Goal: Task Accomplishment & Management: Use online tool/utility

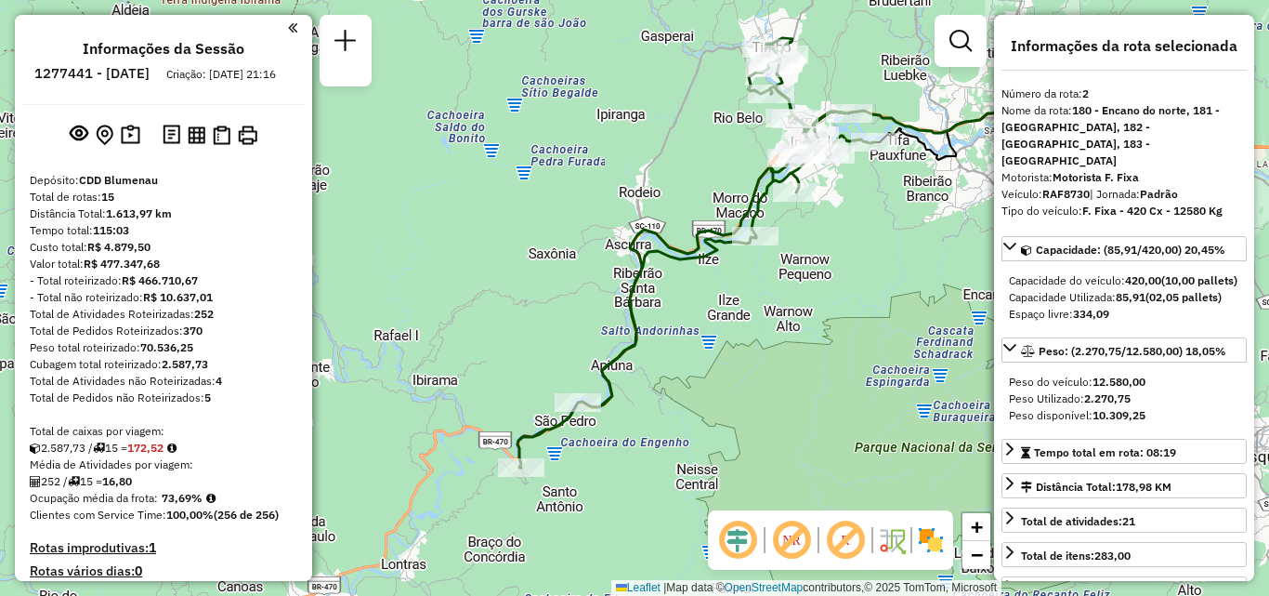
select select "**********"
click at [677, 438] on div "Janela de atendimento Grade de atendimento Capacidade Transportadoras Veículos …" at bounding box center [634, 298] width 1269 height 596
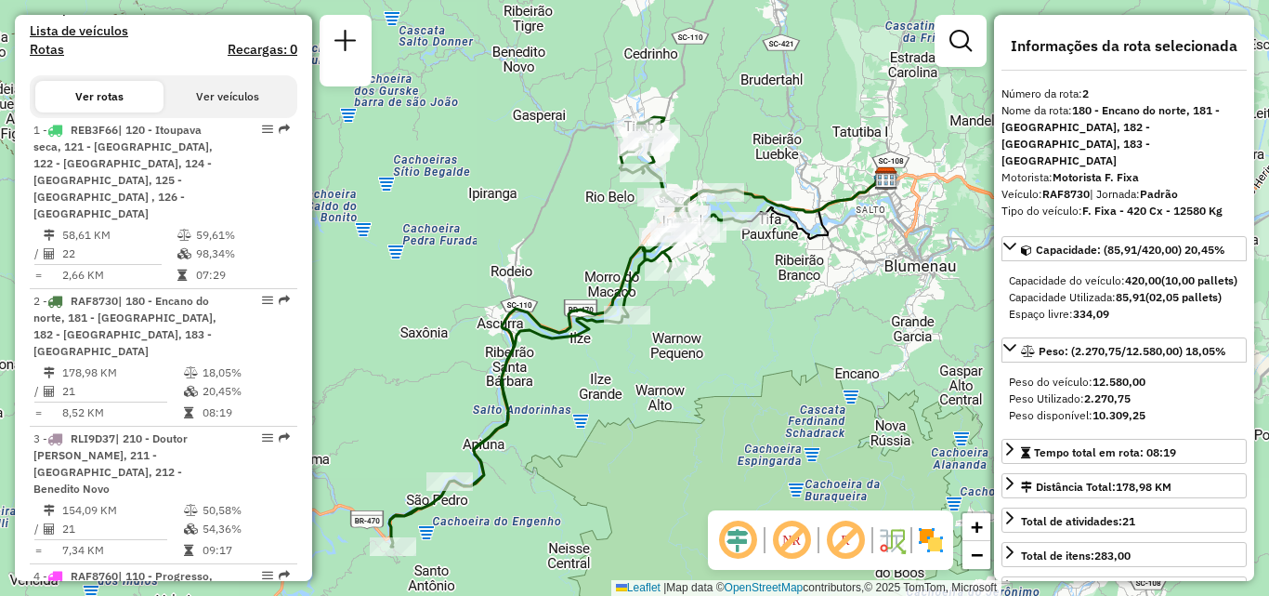
drag, startPoint x: 592, startPoint y: 288, endPoint x: 526, endPoint y: 271, distance: 68.1
click at [526, 271] on div "Janela de atendimento Grade de atendimento Capacidade Transportadoras Veículos …" at bounding box center [634, 298] width 1269 height 596
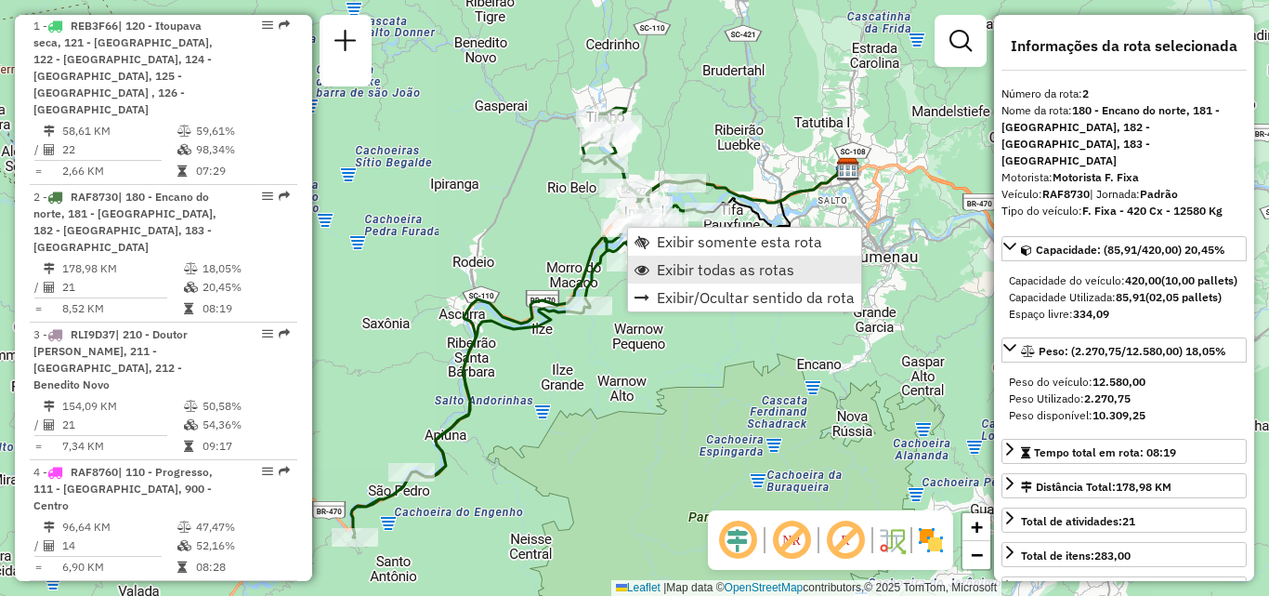
scroll to position [883, 0]
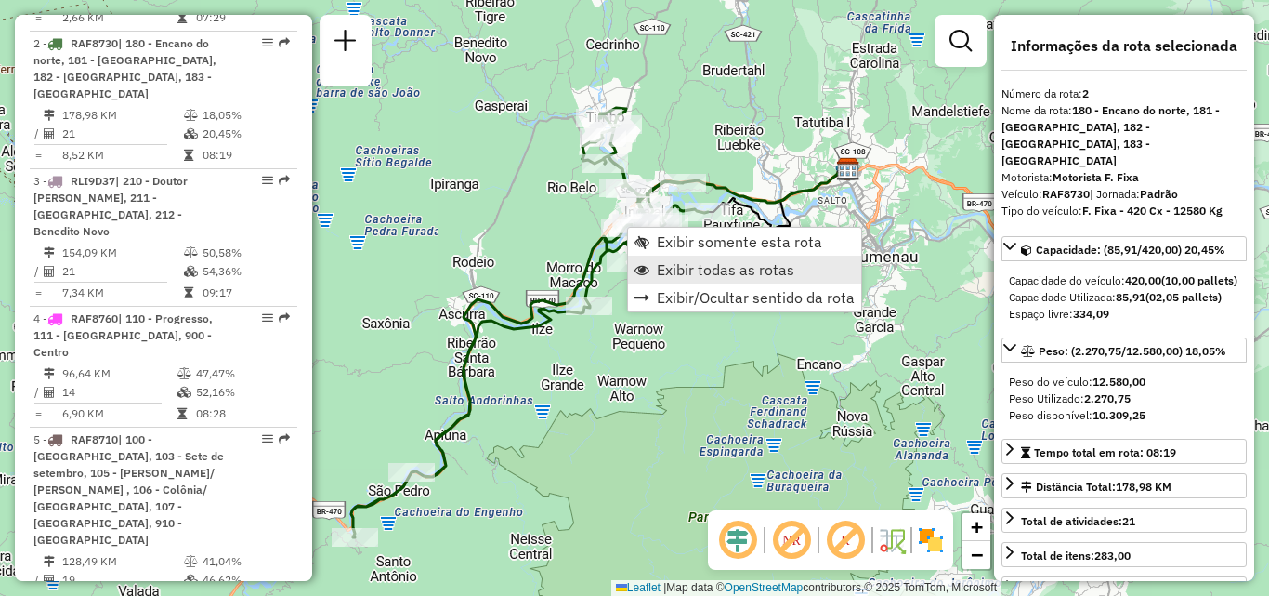
click at [694, 271] on span "Exibir todas as rotas" at bounding box center [726, 269] width 138 height 15
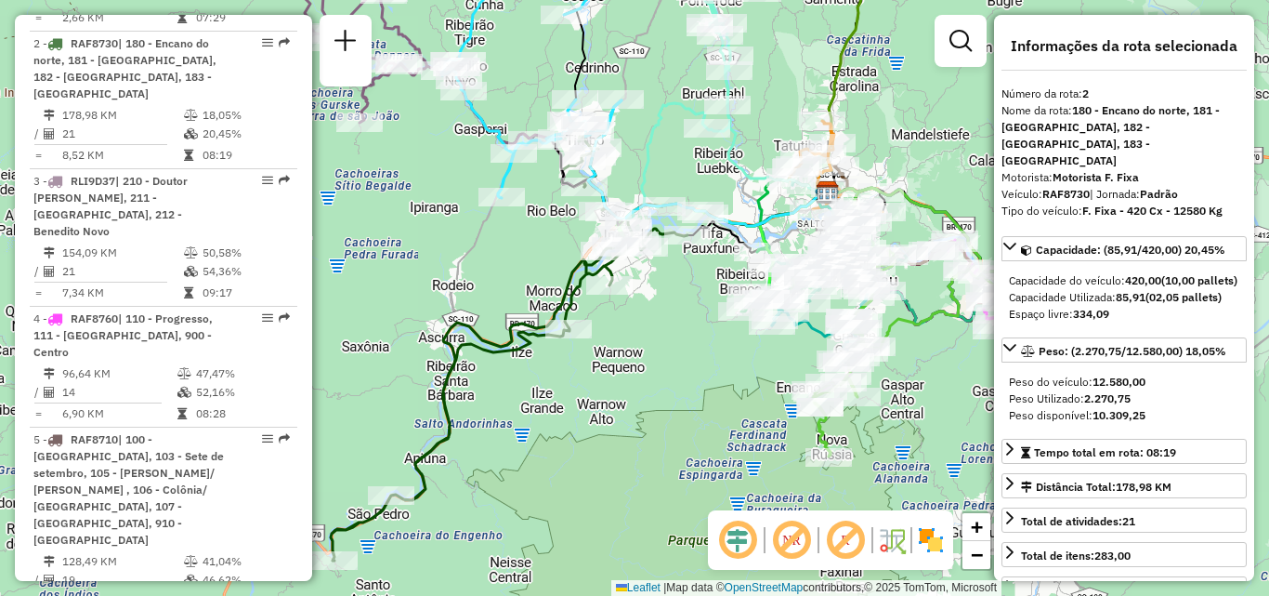
drag, startPoint x: 677, startPoint y: 375, endPoint x: 674, endPoint y: 455, distance: 80.0
click at [673, 480] on div "Janela de atendimento Grade de atendimento Capacidade Transportadoras Veículos …" at bounding box center [634, 298] width 1269 height 596
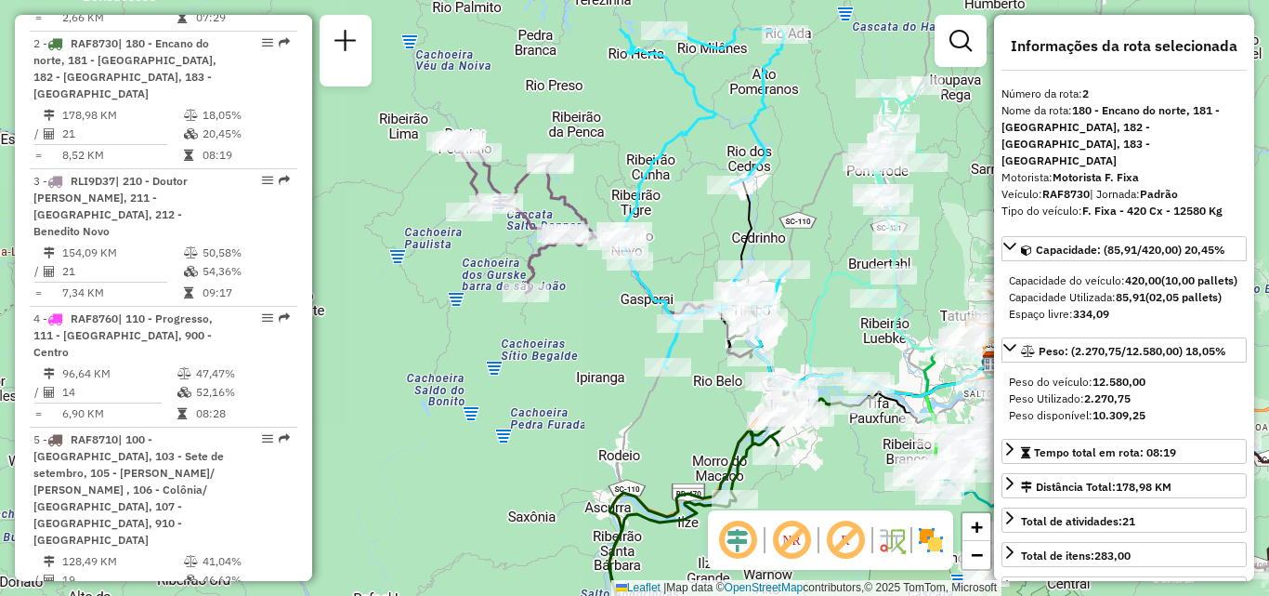
drag, startPoint x: 587, startPoint y: 157, endPoint x: 781, endPoint y: 332, distance: 261.2
click at [781, 332] on div "Janela de atendimento Grade de atendimento Capacidade Transportadoras Veículos …" at bounding box center [634, 298] width 1269 height 596
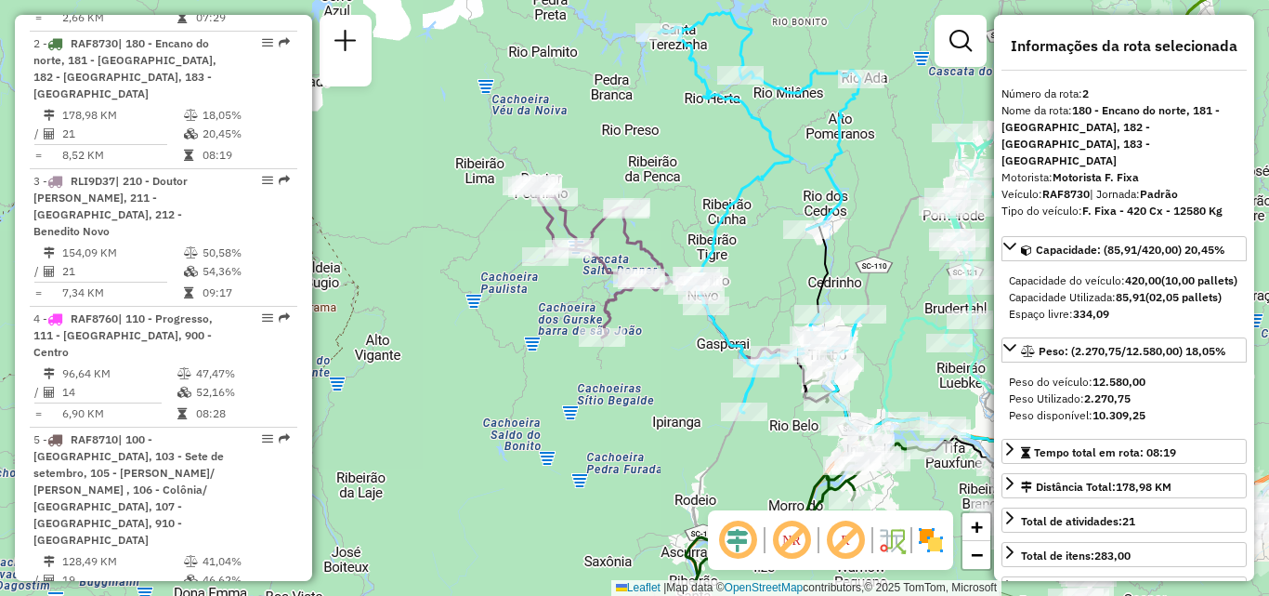
drag, startPoint x: 710, startPoint y: 287, endPoint x: 705, endPoint y: 247, distance: 40.2
click at [705, 253] on icon at bounding box center [761, 212] width 205 height 400
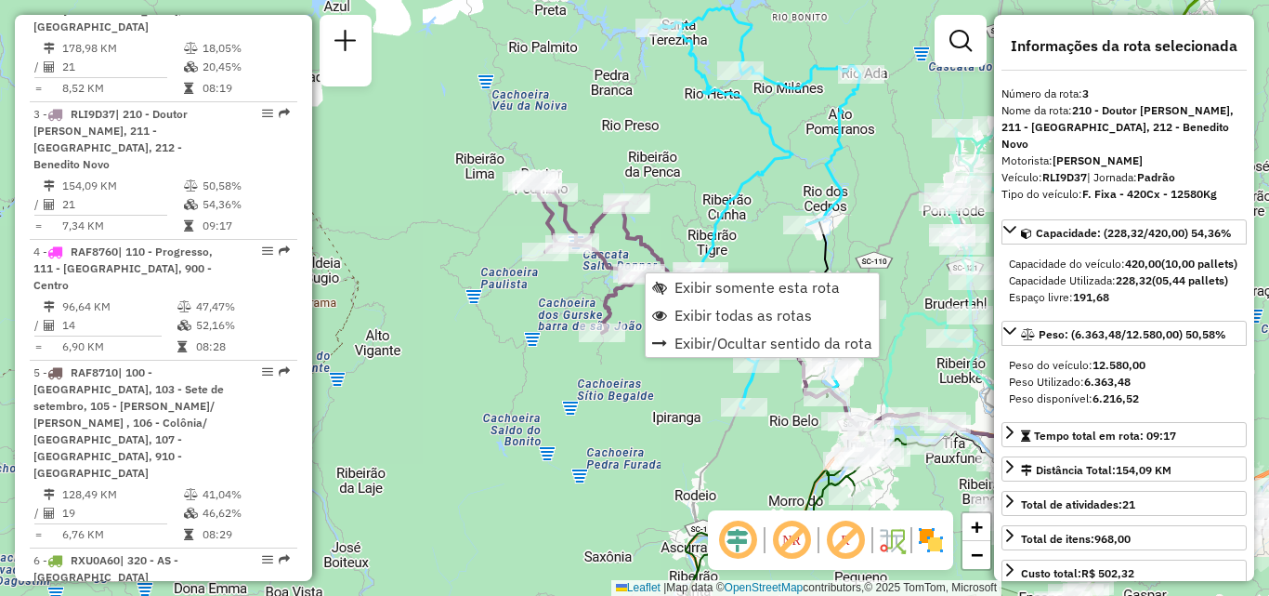
scroll to position [1003, 0]
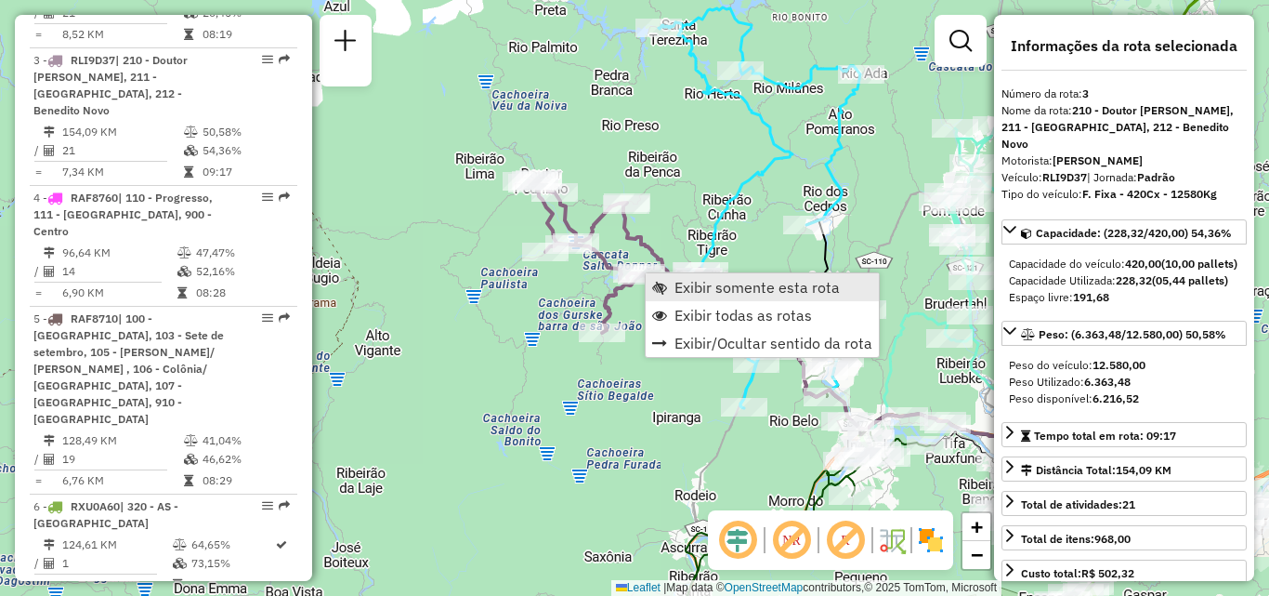
click at [685, 284] on span "Exibir somente esta rota" at bounding box center [757, 287] width 165 height 15
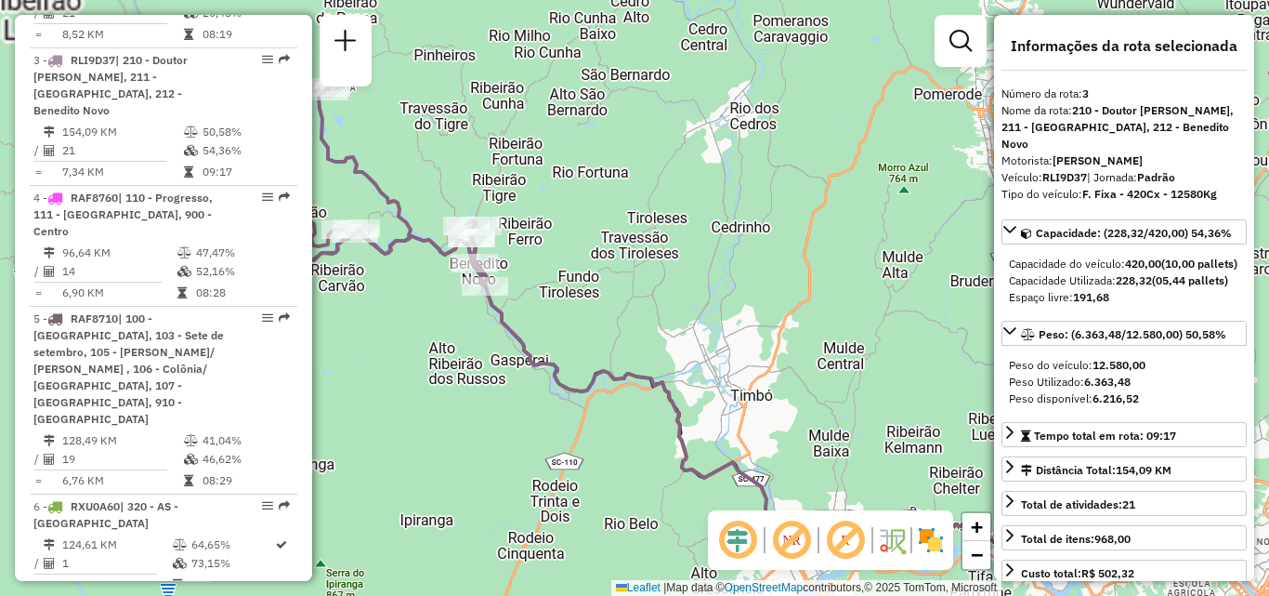
drag, startPoint x: 609, startPoint y: 269, endPoint x: 817, endPoint y: 277, distance: 208.3
click at [817, 277] on div "Janela de atendimento Grade de atendimento Capacidade Transportadoras Veículos …" at bounding box center [634, 298] width 1269 height 596
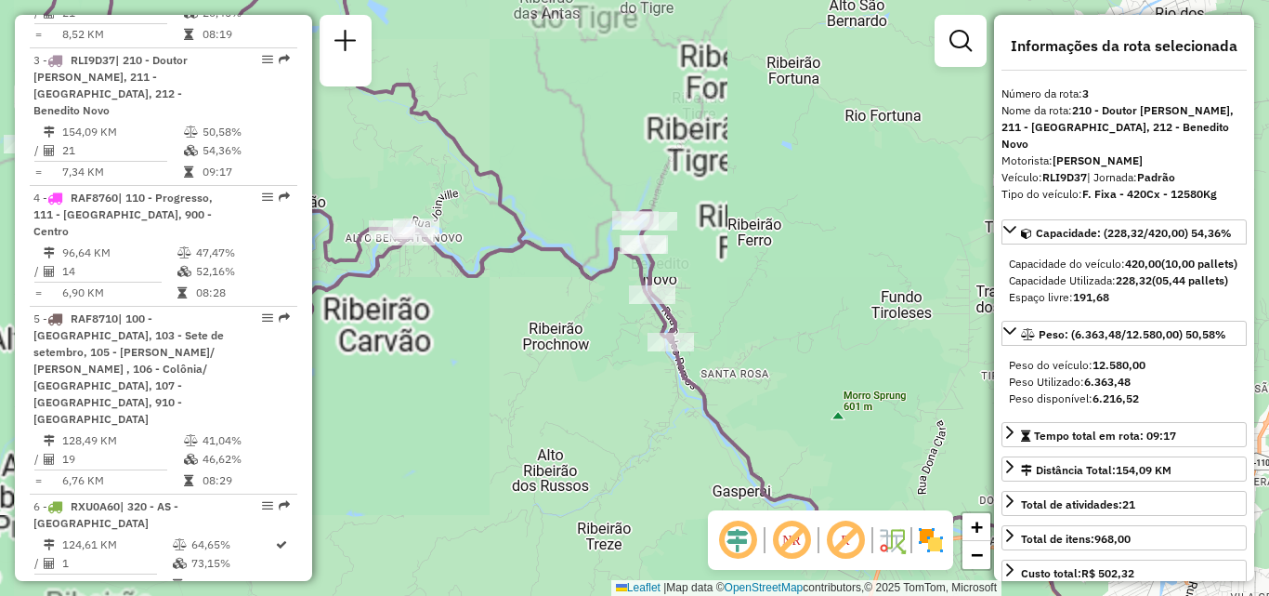
drag, startPoint x: 646, startPoint y: 282, endPoint x: 962, endPoint y: 360, distance: 325.2
click at [675, 360] on icon at bounding box center [348, 205] width 654 height 528
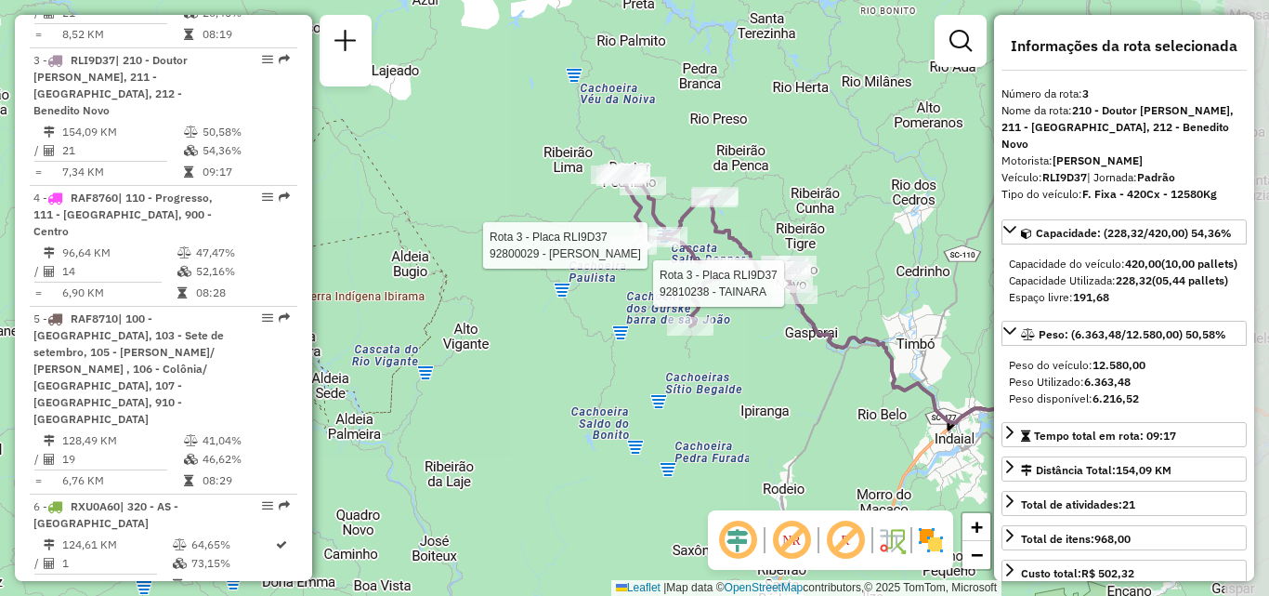
drag, startPoint x: 797, startPoint y: 302, endPoint x: 664, endPoint y: 268, distance: 137.2
click at [636, 243] on div at bounding box center [633, 245] width 46 height 19
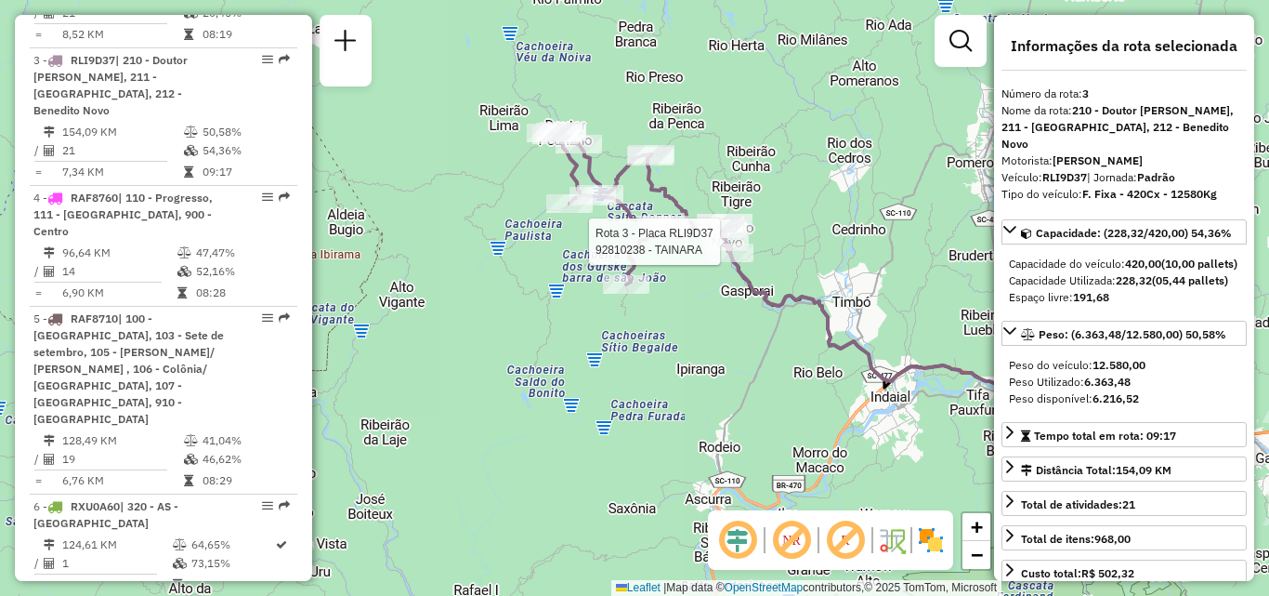
drag, startPoint x: 799, startPoint y: 329, endPoint x: 772, endPoint y: 326, distance: 27.1
click at [773, 326] on div "Rota 3 - Placa RLI9D37 92810238 - TAINARA Janela de atendimento Grade de atendi…" at bounding box center [634, 298] width 1269 height 596
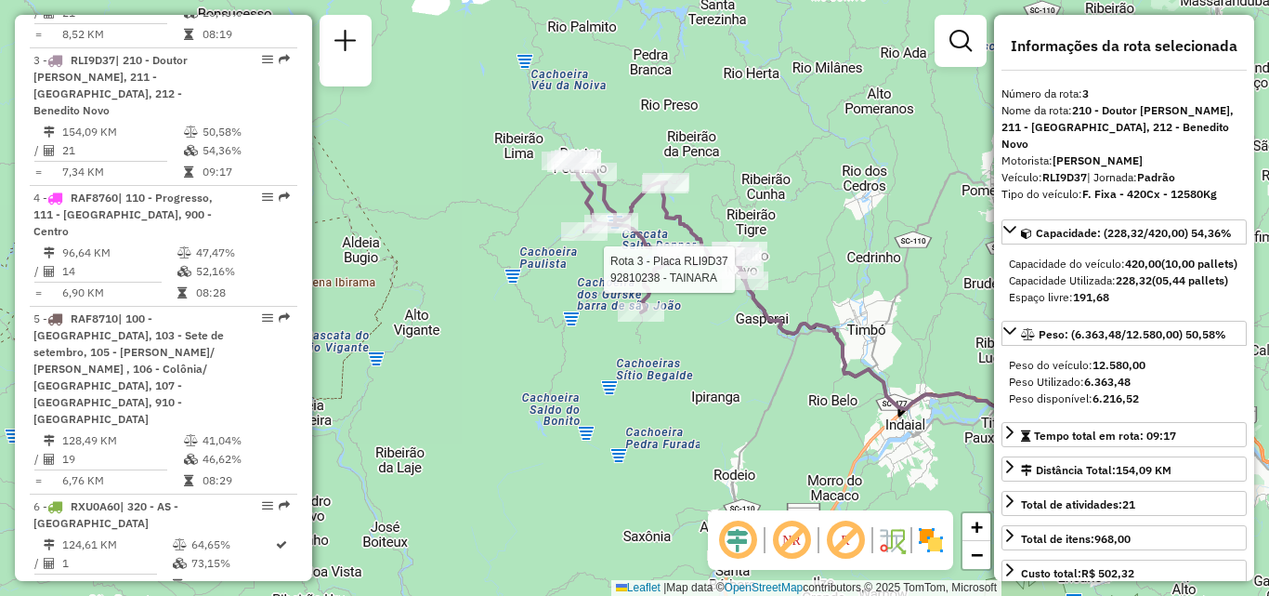
drag, startPoint x: 777, startPoint y: 392, endPoint x: 803, endPoint y: 408, distance: 30.4
click at [802, 410] on div "Rota 3 - Placa RLI9D37 92810238 - TAINARA Janela de atendimento Grade de atendi…" at bounding box center [634, 298] width 1269 height 596
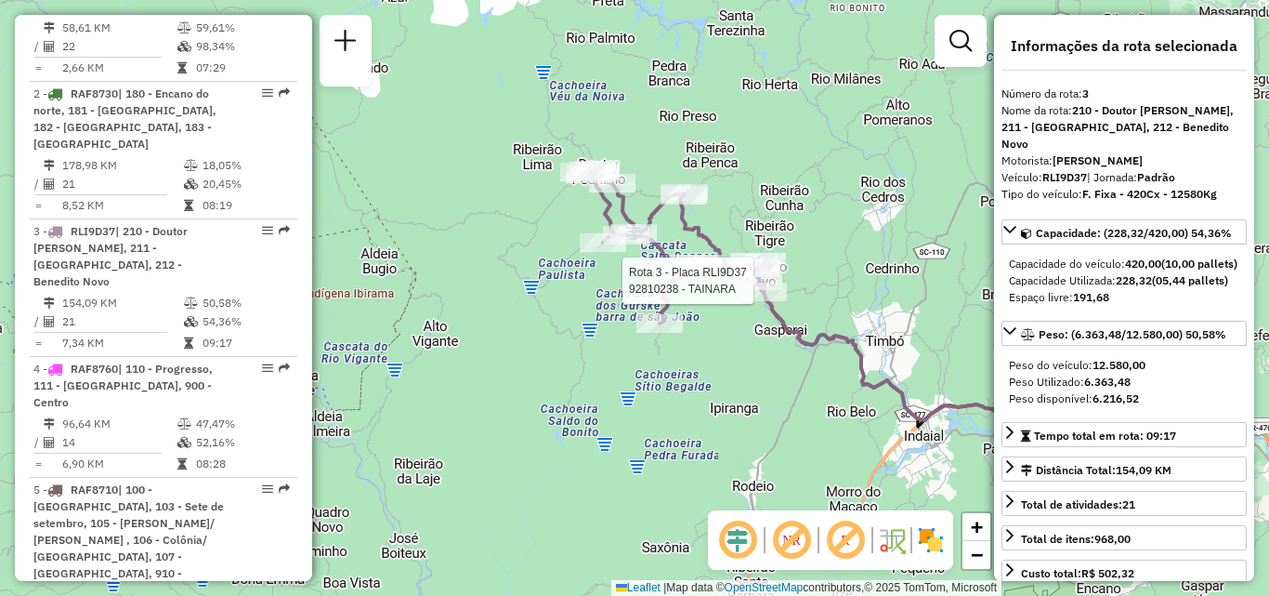
scroll to position [882, 0]
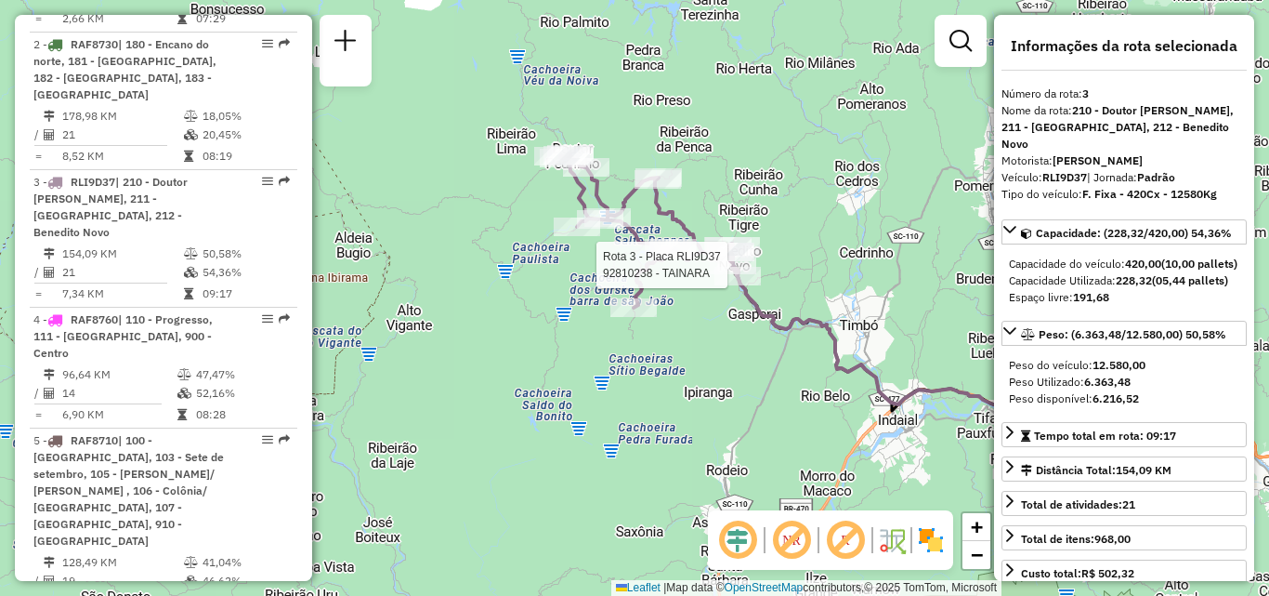
drag, startPoint x: 587, startPoint y: 345, endPoint x: 557, endPoint y: 329, distance: 33.7
click at [557, 329] on div "Rota 3 - Placa RLI9D37 92810238 - TAINARA Janela de atendimento Grade de atendi…" at bounding box center [634, 298] width 1269 height 596
click at [624, 379] on div "Rota 3 - Placa RLI9D37 92810238 - TAINARA Janela de atendimento Grade de atendi…" at bounding box center [634, 298] width 1269 height 596
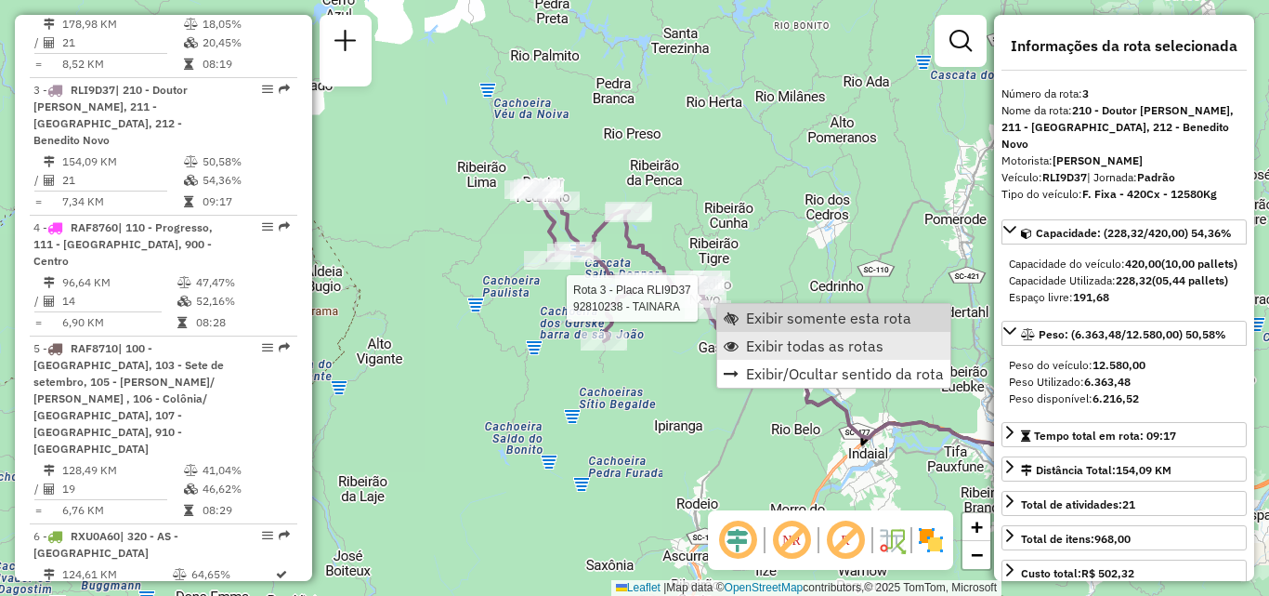
scroll to position [1003, 0]
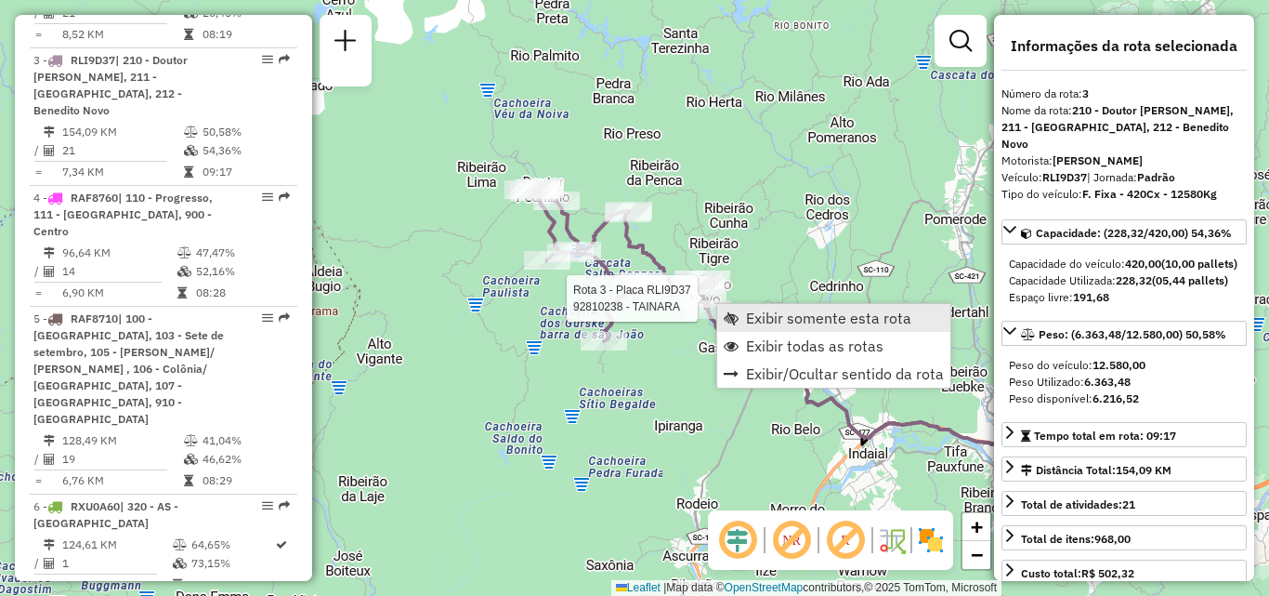
click at [797, 320] on span "Exibir somente esta rota" at bounding box center [828, 317] width 165 height 15
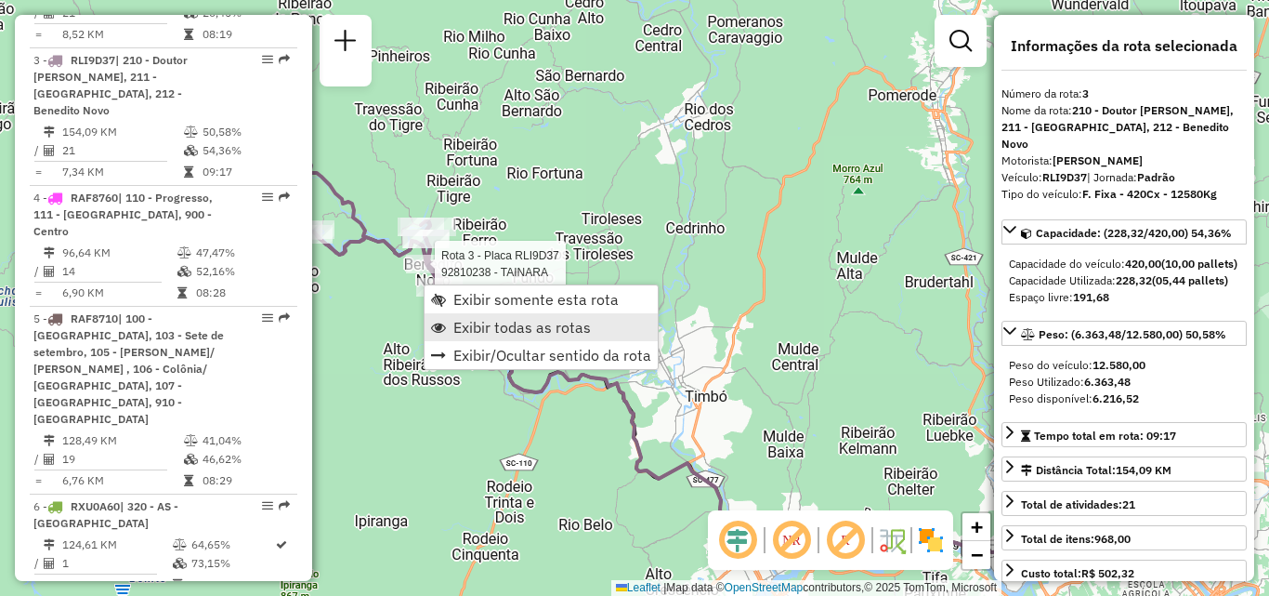
click at [483, 330] on span "Exibir todas as rotas" at bounding box center [522, 327] width 138 height 15
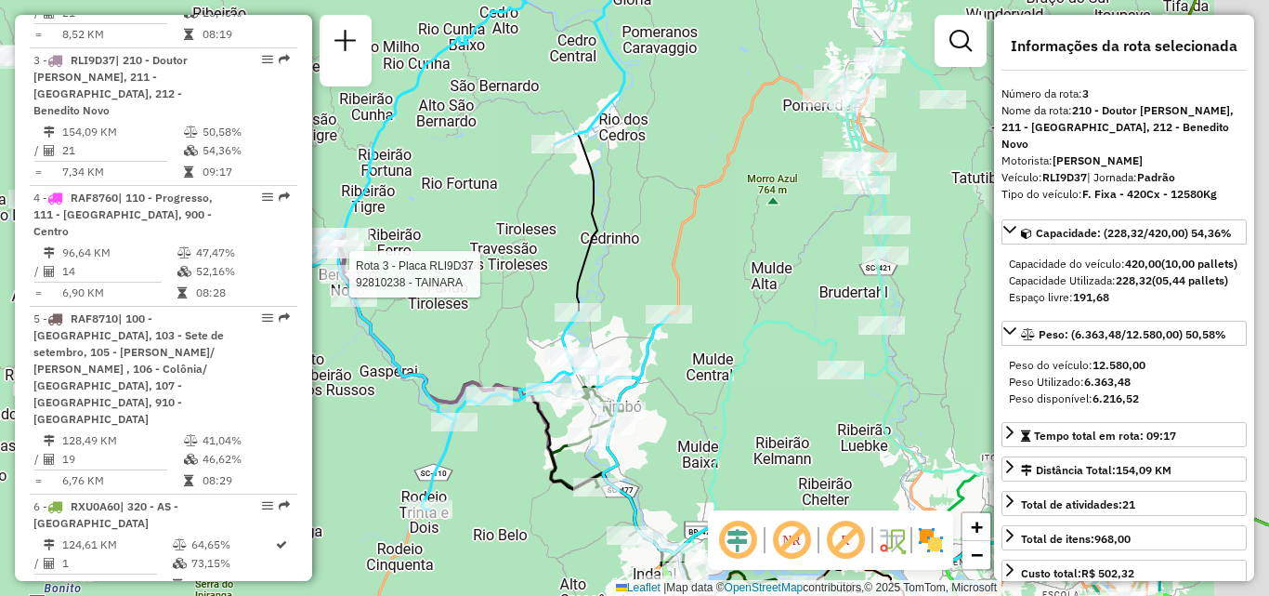
drag, startPoint x: 777, startPoint y: 354, endPoint x: 636, endPoint y: 367, distance: 141.8
click at [642, 365] on div "Rota 3 - Placa RLI9D37 92810238 - TAINARA Janela de atendimento Grade de atendi…" at bounding box center [634, 298] width 1269 height 596
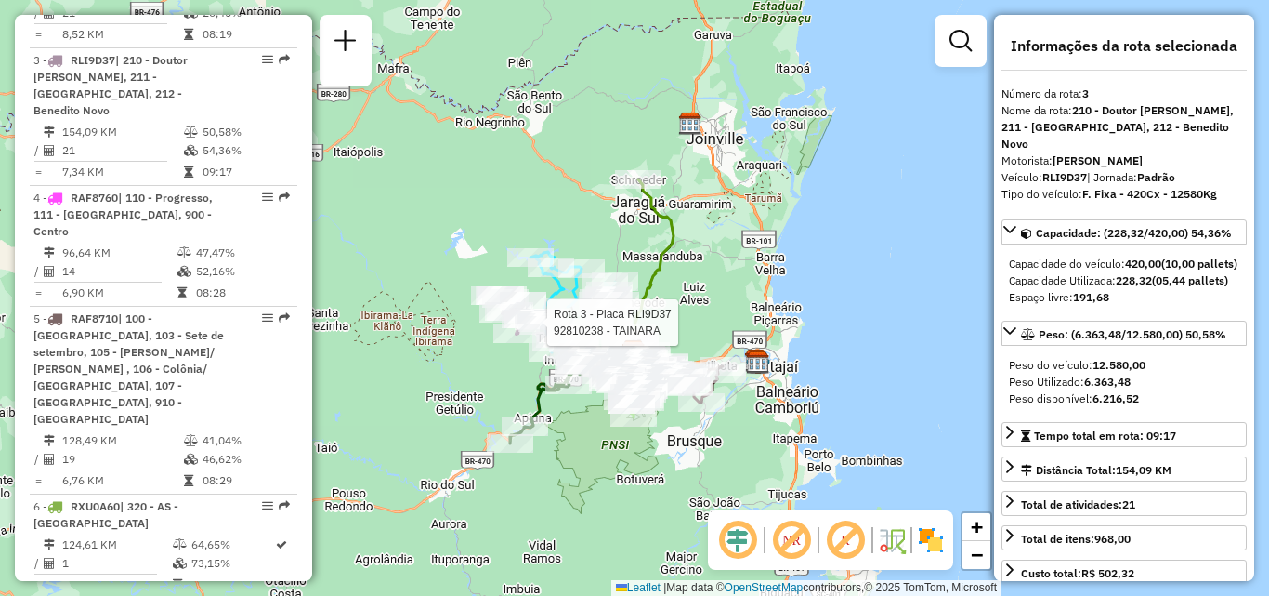
click at [520, 279] on div "Rota 3 - Placa RLI9D37 92810238 - TAINARA Rota 15 - Placa IZC5B47 92801173 - NA…" at bounding box center [634, 298] width 1269 height 596
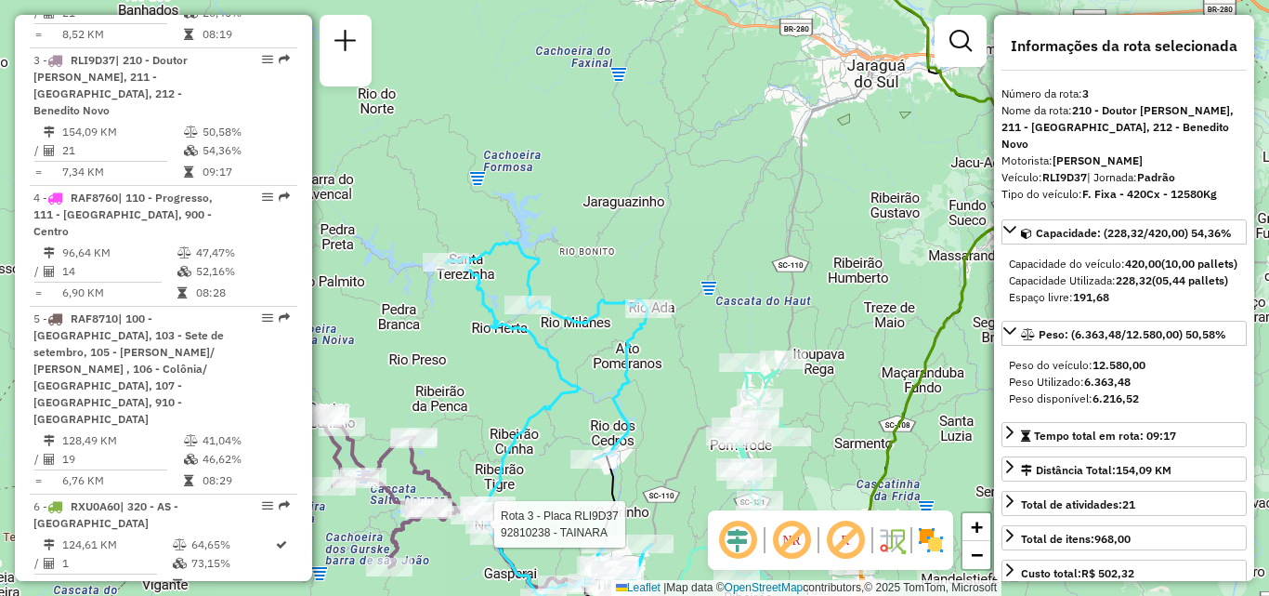
drag, startPoint x: 596, startPoint y: 252, endPoint x: 604, endPoint y: 186, distance: 66.4
click at [604, 242] on icon at bounding box center [548, 442] width 205 height 400
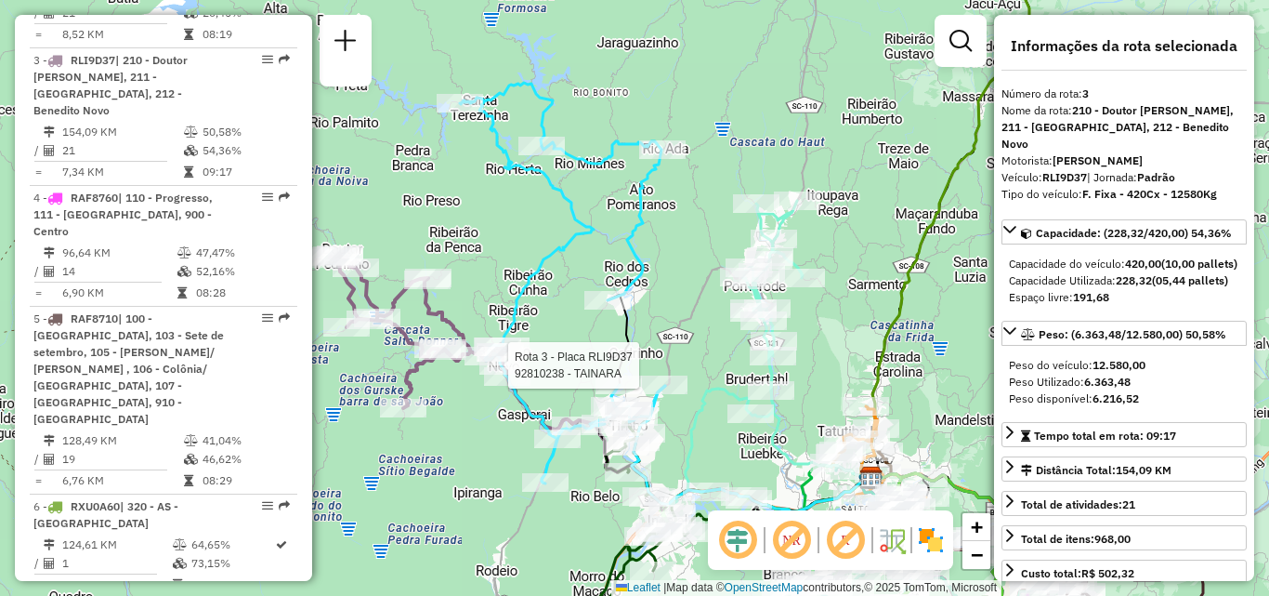
drag, startPoint x: 650, startPoint y: 213, endPoint x: 649, endPoint y: 194, distance: 18.6
click at [649, 198] on icon at bounding box center [562, 283] width 205 height 400
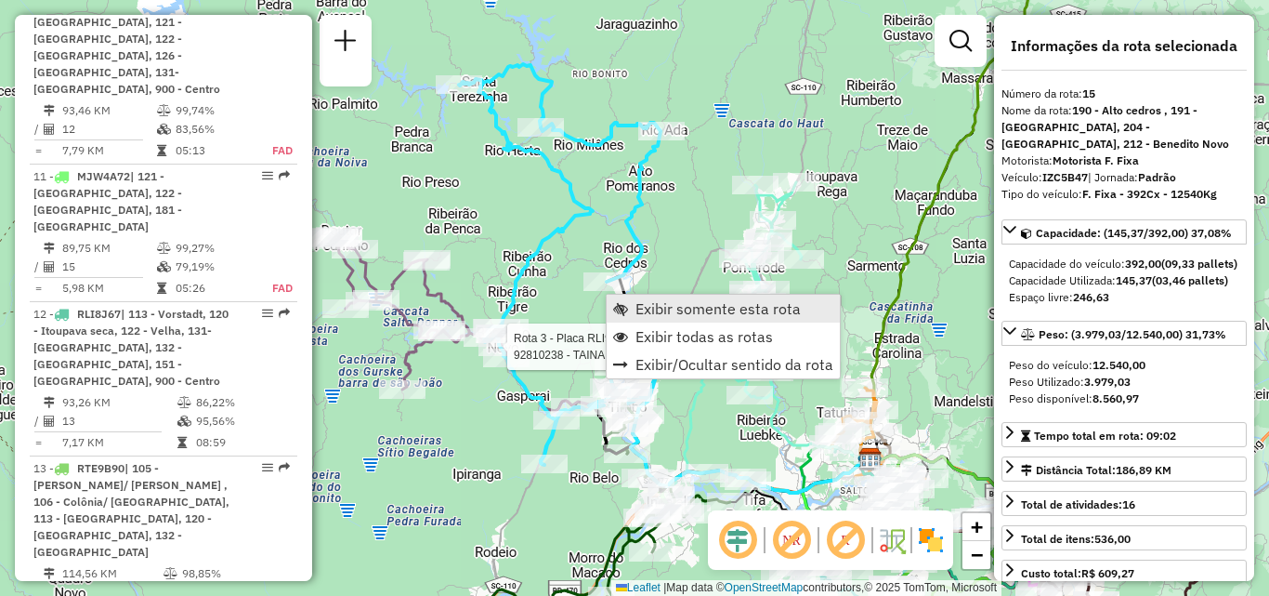
scroll to position [2382, 0]
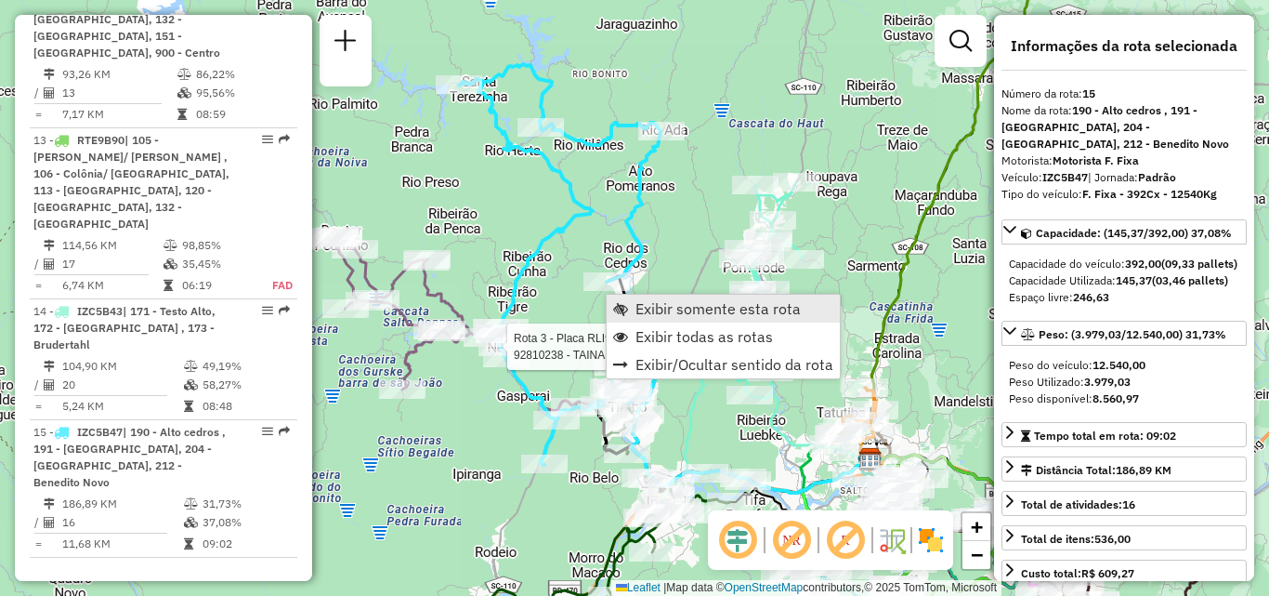
click at [662, 309] on span "Exibir somente esta rota" at bounding box center [718, 308] width 165 height 15
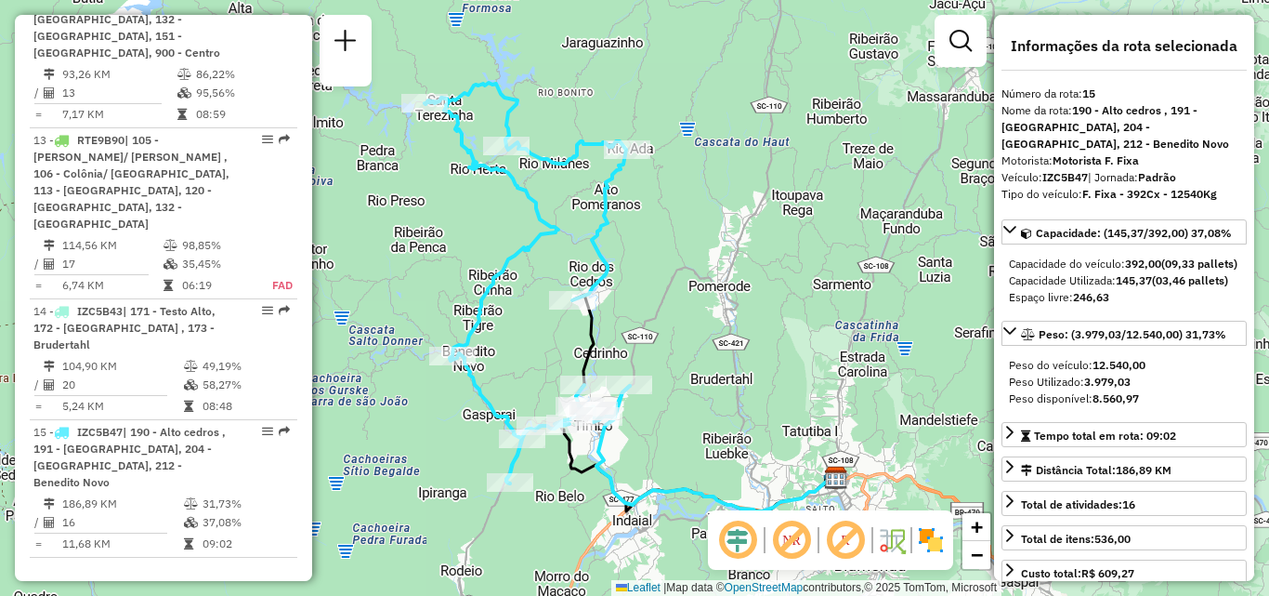
drag, startPoint x: 677, startPoint y: 340, endPoint x: 689, endPoint y: 277, distance: 64.3
click at [687, 288] on div "Janela de atendimento Grade de atendimento Capacidade Transportadoras Veículos …" at bounding box center [634, 298] width 1269 height 596
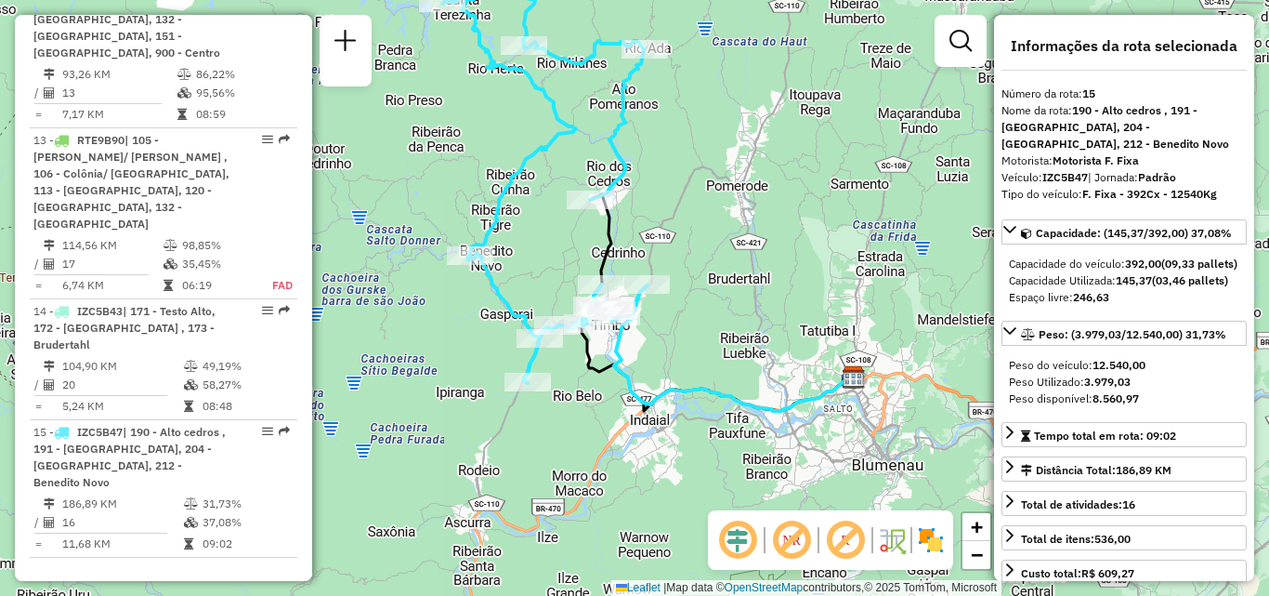
drag, startPoint x: 585, startPoint y: 439, endPoint x: 619, endPoint y: 344, distance: 100.5
click at [619, 344] on div "Janela de atendimento Grade de atendimento Capacidade Transportadoras Veículos …" at bounding box center [634, 298] width 1269 height 596
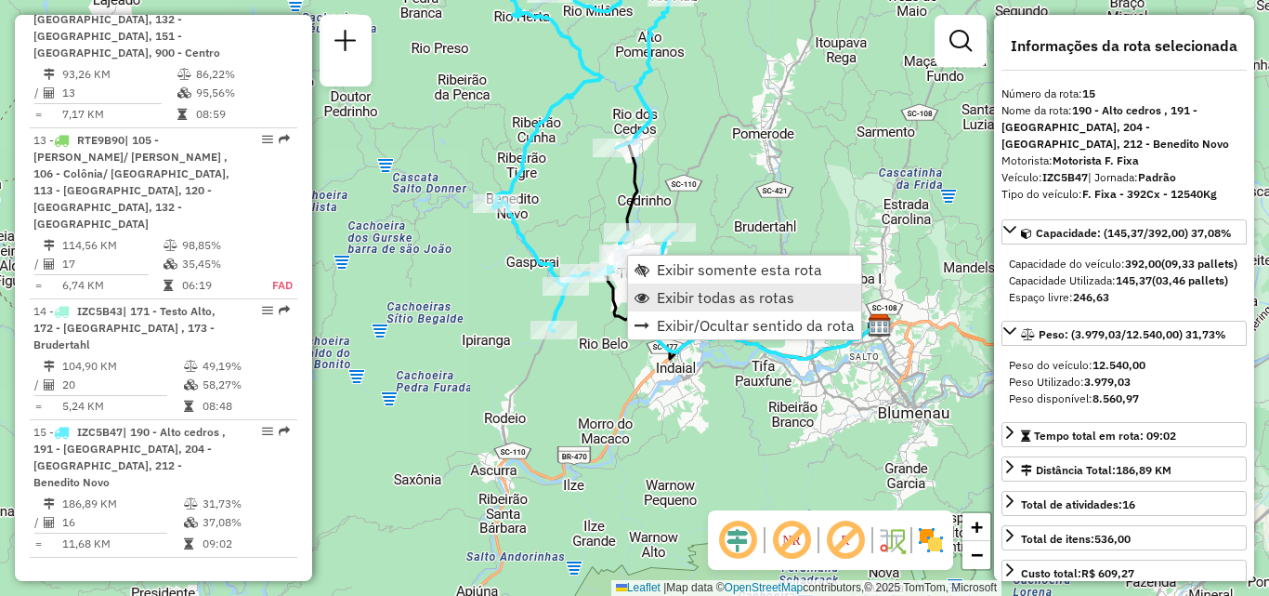
click at [700, 295] on span "Exibir todas as rotas" at bounding box center [726, 297] width 138 height 15
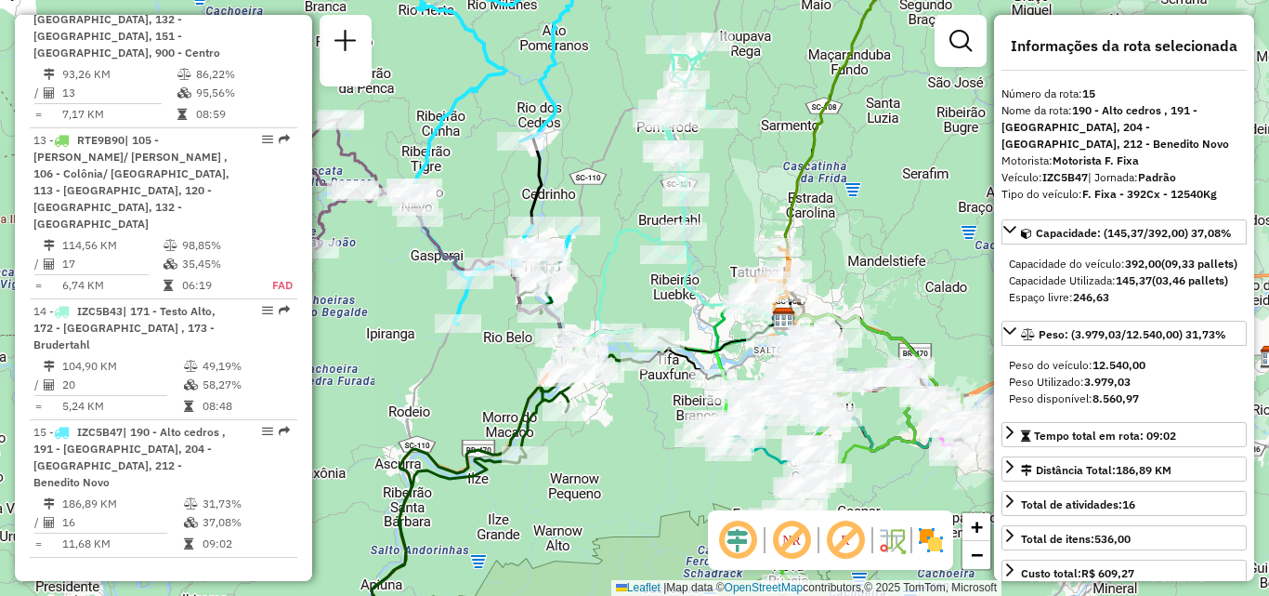
drag, startPoint x: 765, startPoint y: 401, endPoint x: 611, endPoint y: 402, distance: 153.3
click at [619, 402] on div "Janela de atendimento Grade de atendimento Capacidade Transportadoras Veículos …" at bounding box center [634, 298] width 1269 height 596
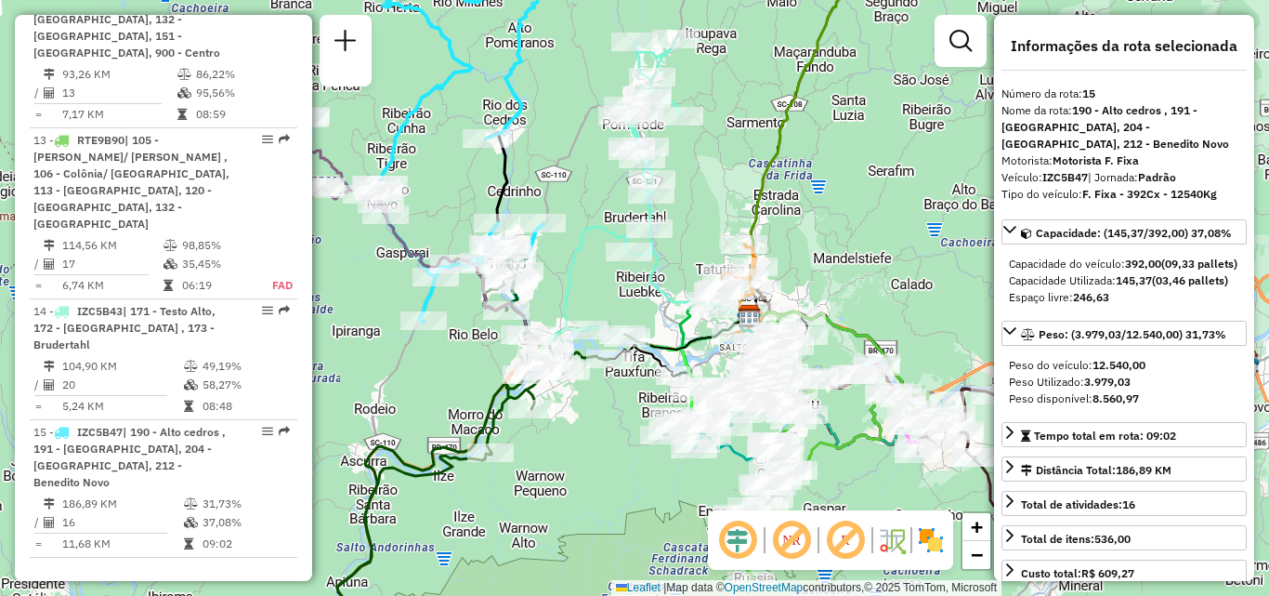
drag, startPoint x: 638, startPoint y: 295, endPoint x: 667, endPoint y: 272, distance: 37.0
click at [667, 272] on icon at bounding box center [686, 217] width 128 height 204
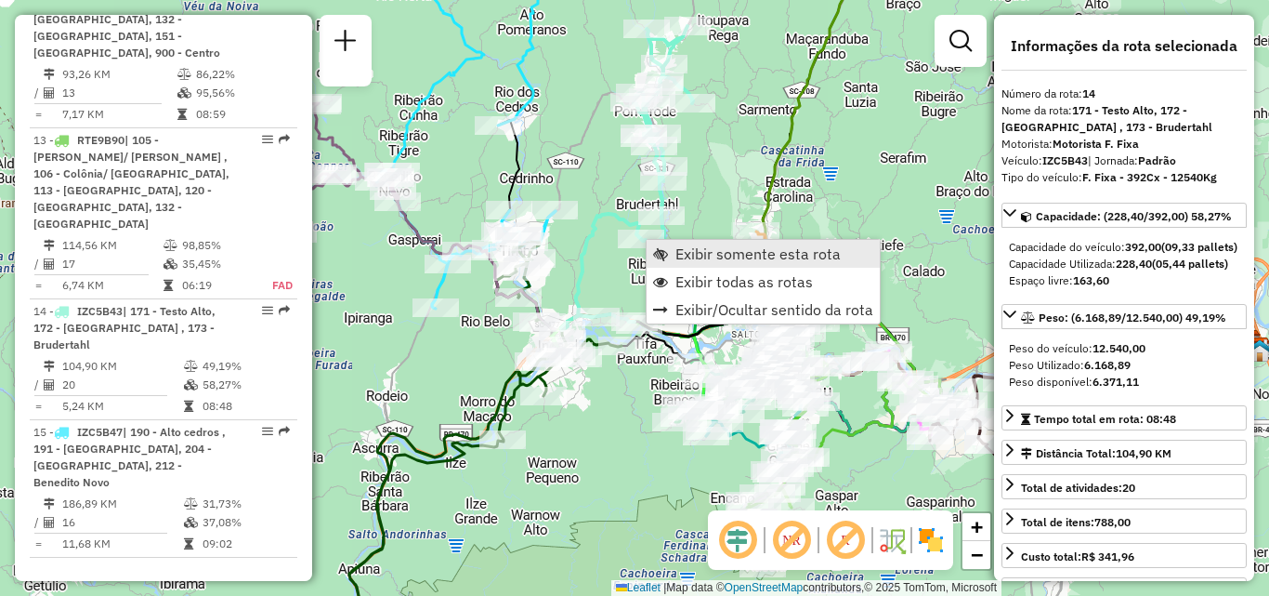
click at [693, 254] on span "Exibir somente esta rota" at bounding box center [757, 253] width 165 height 15
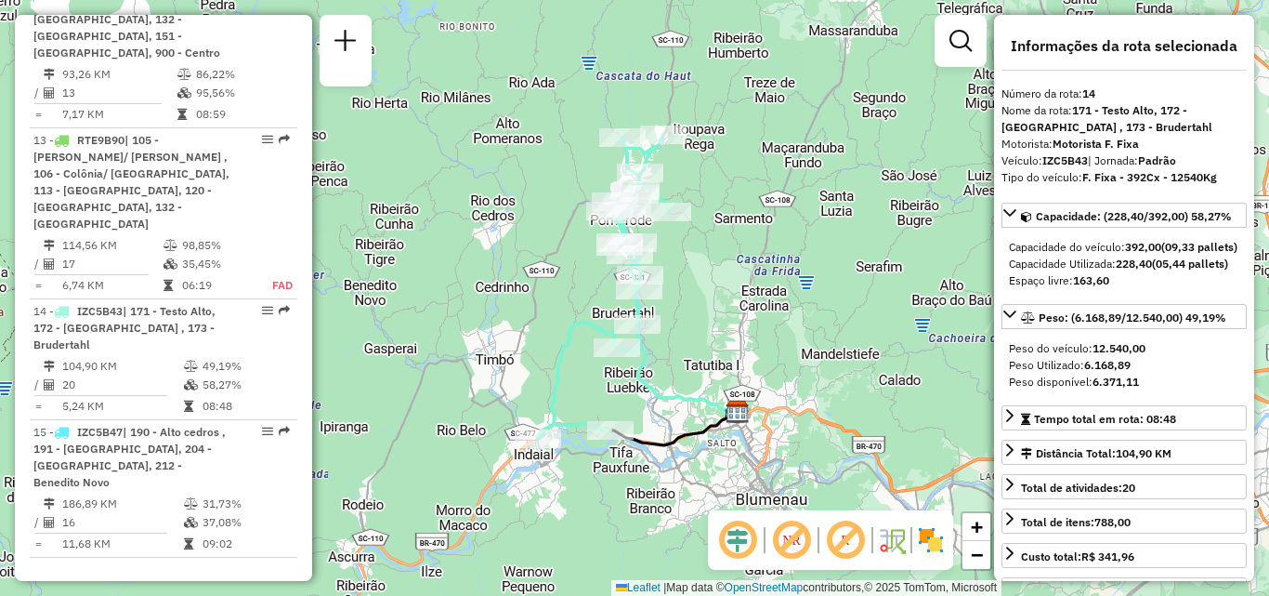
drag, startPoint x: 680, startPoint y: 365, endPoint x: 699, endPoint y: 333, distance: 37.5
click at [698, 334] on div "Janela de atendimento Grade de atendimento Capacidade Transportadoras Veículos …" at bounding box center [634, 298] width 1269 height 596
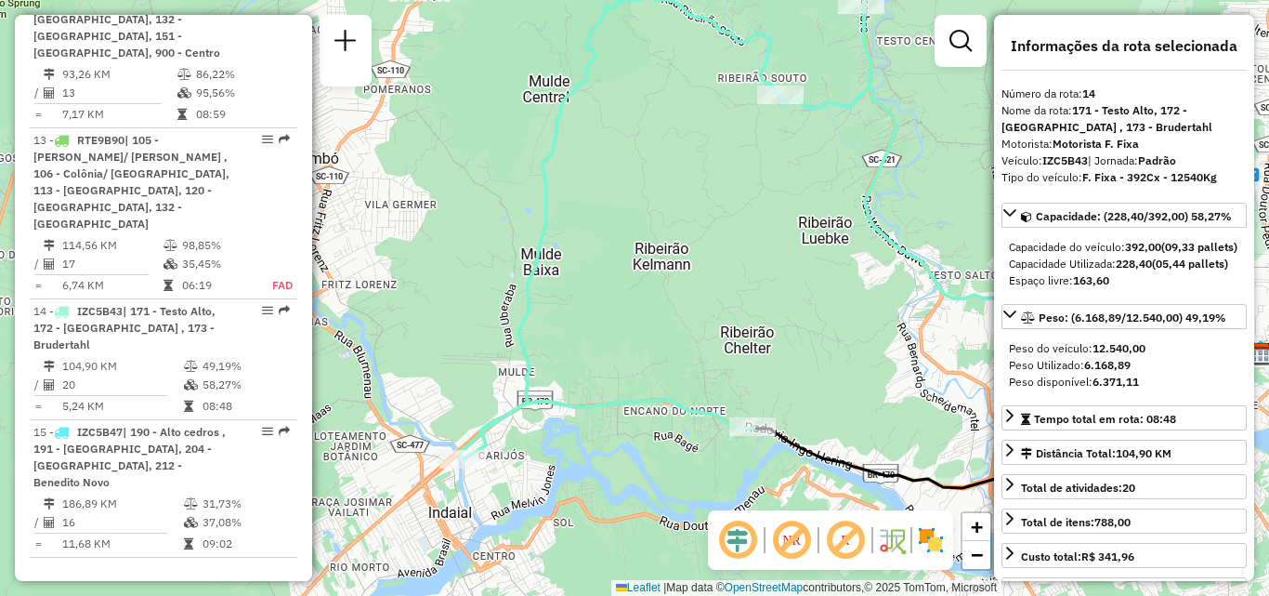
click at [730, 293] on div "Janela de atendimento Grade de atendimento Capacidade Transportadoras Veículos …" at bounding box center [634, 298] width 1269 height 596
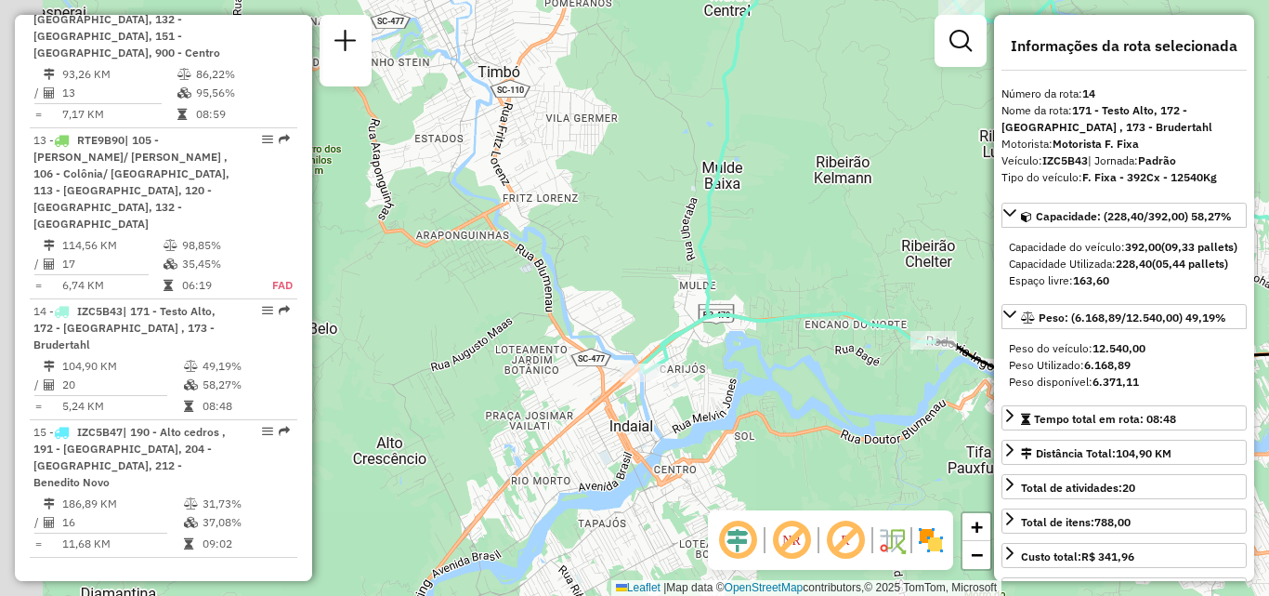
drag, startPoint x: 628, startPoint y: 205, endPoint x: 798, endPoint y: 190, distance: 170.8
click at [798, 190] on div "Janela de atendimento Grade de atendimento Capacidade Transportadoras Veículos …" at bounding box center [634, 298] width 1269 height 596
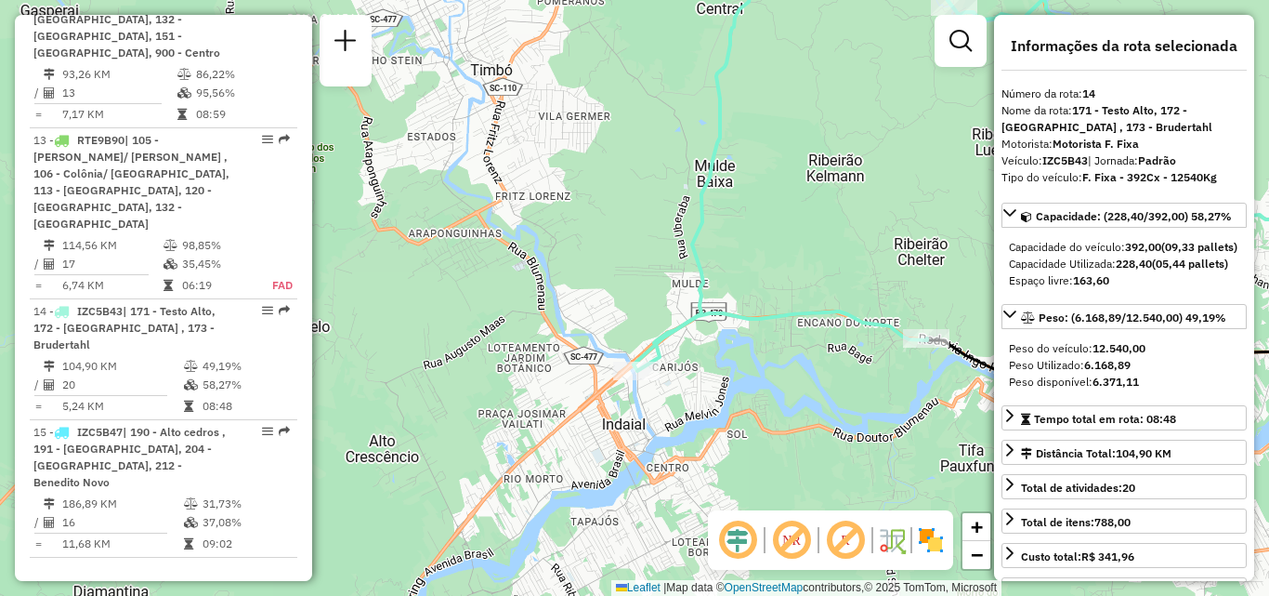
drag, startPoint x: 793, startPoint y: 396, endPoint x: 713, endPoint y: 379, distance: 82.5
click at [713, 379] on div "Janela de atendimento Grade de atendimento Capacidade Transportadoras Veículos …" at bounding box center [634, 298] width 1269 height 596
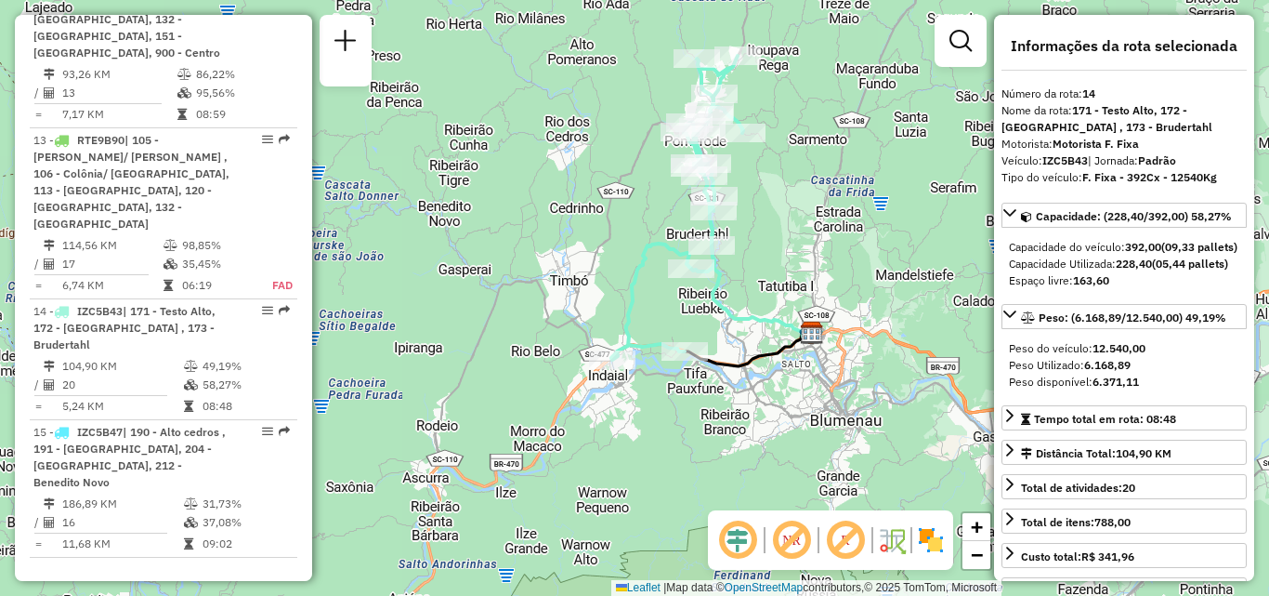
drag, startPoint x: 852, startPoint y: 390, endPoint x: 804, endPoint y: 382, distance: 49.0
click at [804, 382] on div "Janela de atendimento Grade de atendimento Capacidade Transportadoras Veículos …" at bounding box center [634, 298] width 1269 height 596
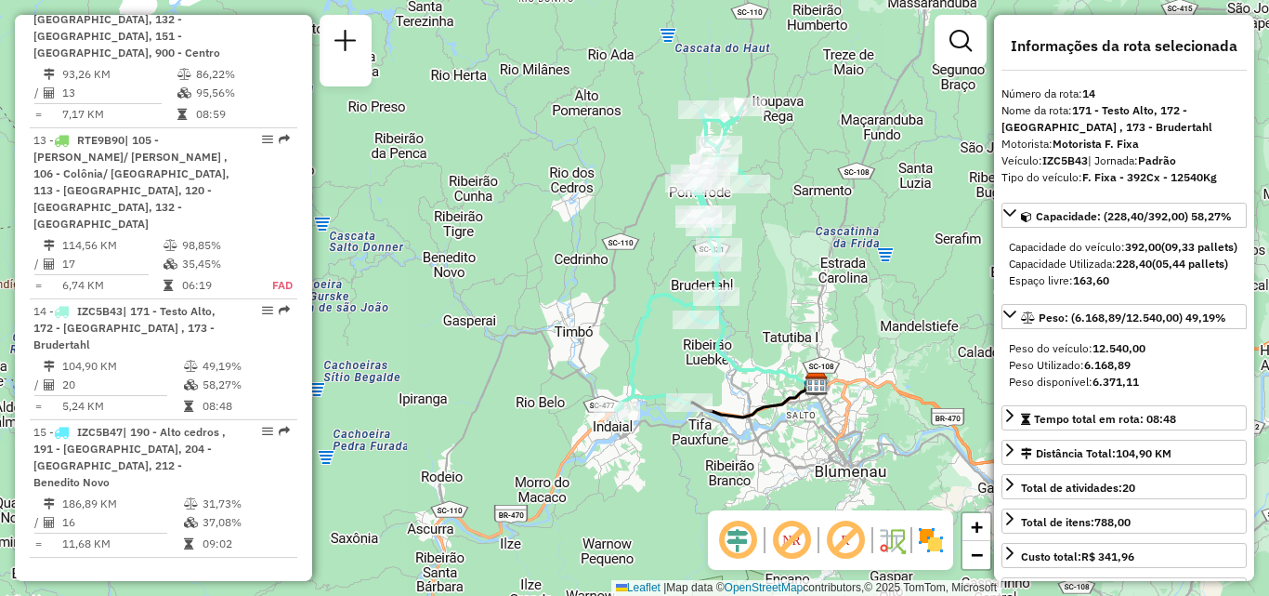
drag, startPoint x: 775, startPoint y: 396, endPoint x: 780, endPoint y: 447, distance: 51.3
click at [780, 447] on div "Janela de atendimento Grade de atendimento Capacidade Transportadoras Veículos …" at bounding box center [634, 298] width 1269 height 596
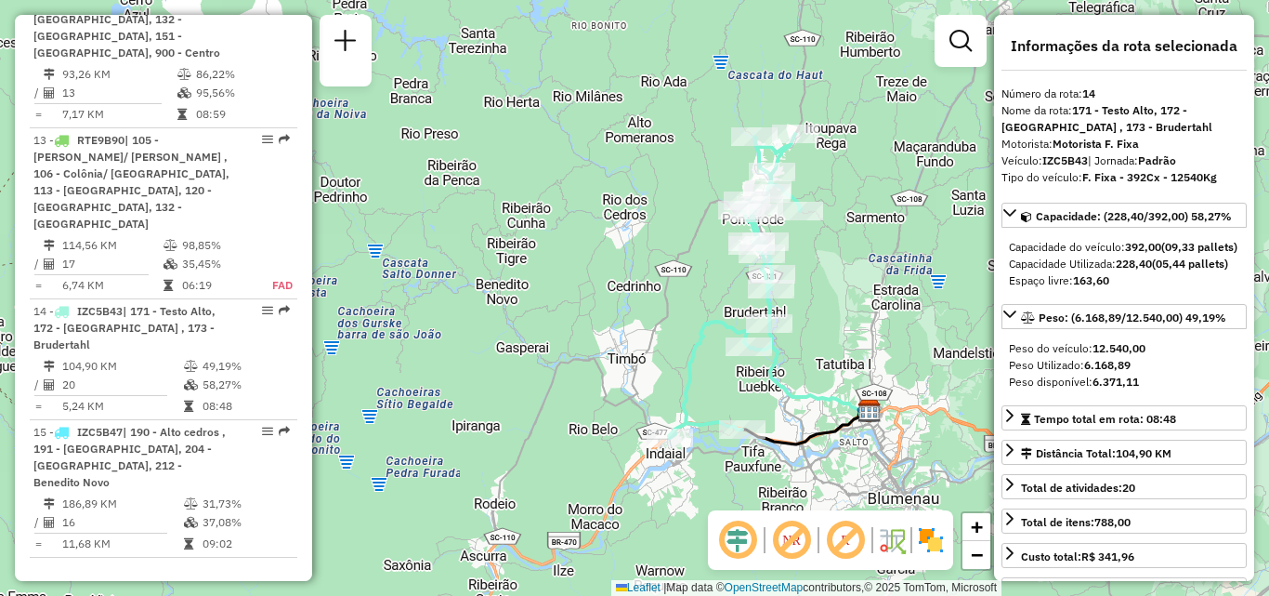
drag, startPoint x: 801, startPoint y: 387, endPoint x: 802, endPoint y: 329, distance: 58.5
click at [802, 329] on div "Janela de atendimento Grade de atendimento Capacidade Transportadoras Veículos …" at bounding box center [634, 298] width 1269 height 596
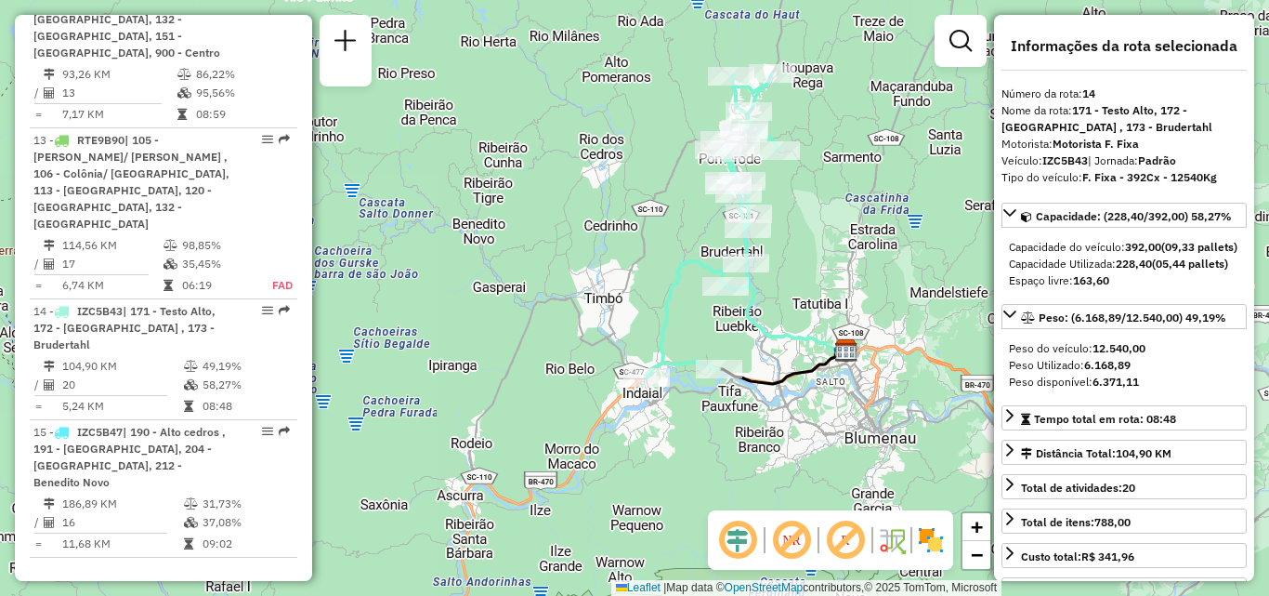
drag, startPoint x: 772, startPoint y: 355, endPoint x: 748, endPoint y: 348, distance: 25.0
click at [748, 348] on div "Janela de atendimento Grade de atendimento Capacidade Transportadoras Veículos …" at bounding box center [634, 298] width 1269 height 596
click at [855, 207] on div "Janela de atendimento Grade de atendimento Capacidade Transportadoras Veículos …" at bounding box center [634, 298] width 1269 height 596
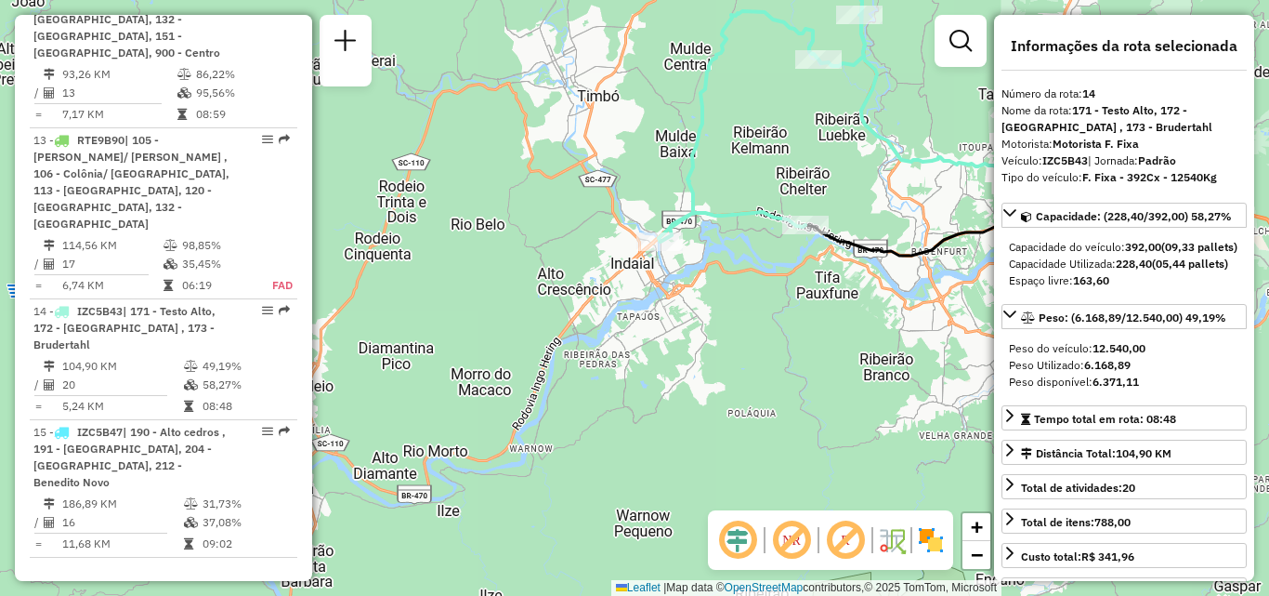
drag, startPoint x: 715, startPoint y: 358, endPoint x: 713, endPoint y: 367, distance: 9.7
click at [713, 367] on div "Janela de atendimento Grade de atendimento Capacidade Transportadoras Veículos …" at bounding box center [634, 298] width 1269 height 596
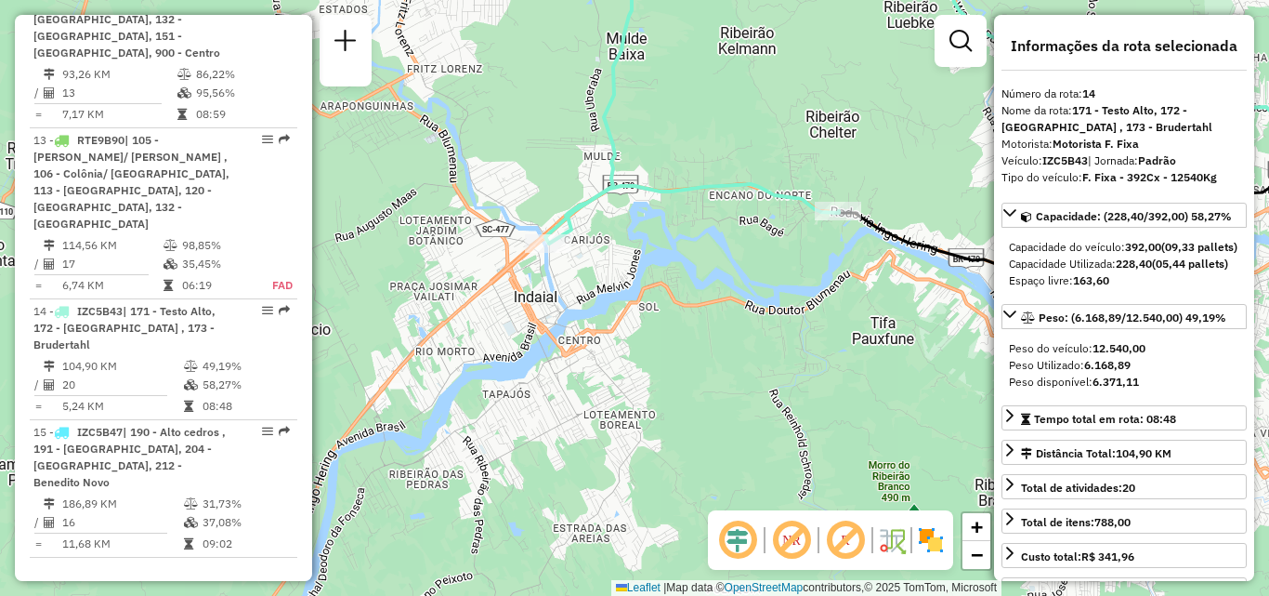
drag, startPoint x: 808, startPoint y: 312, endPoint x: 663, endPoint y: 295, distance: 145.9
click at [667, 295] on div "Janela de atendimento Grade de atendimento Capacidade Transportadoras Veículos …" at bounding box center [634, 298] width 1269 height 596
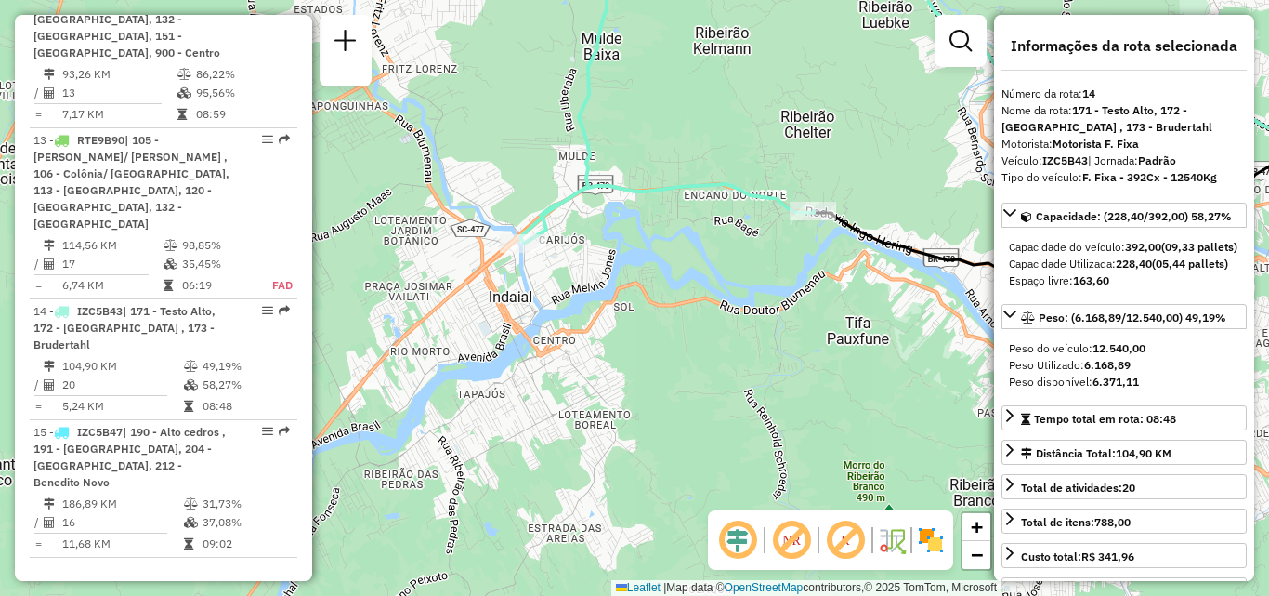
drag, startPoint x: 684, startPoint y: 290, endPoint x: 574, endPoint y: 376, distance: 139.6
click at [578, 375] on div "Janela de atendimento Grade de atendimento Capacidade Transportadoras Veículos …" at bounding box center [634, 298] width 1269 height 596
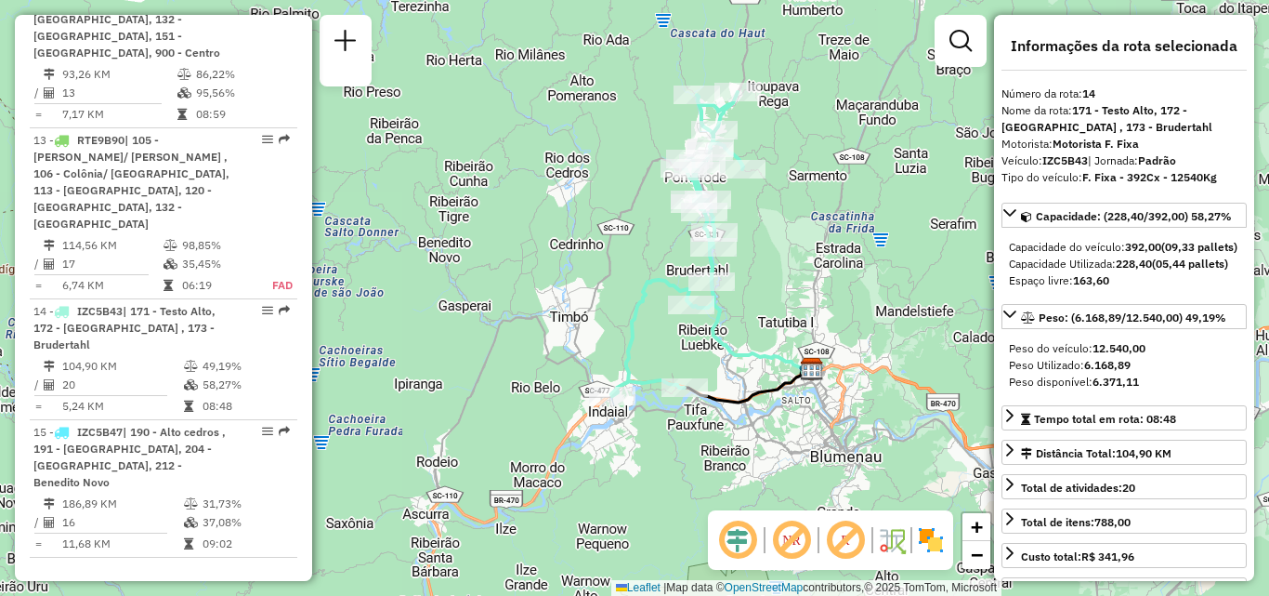
drag, startPoint x: 767, startPoint y: 366, endPoint x: 766, endPoint y: 397, distance: 30.7
click at [768, 407] on div "Janela de atendimento Grade de atendimento Capacidade Transportadoras Veículos …" at bounding box center [634, 298] width 1269 height 596
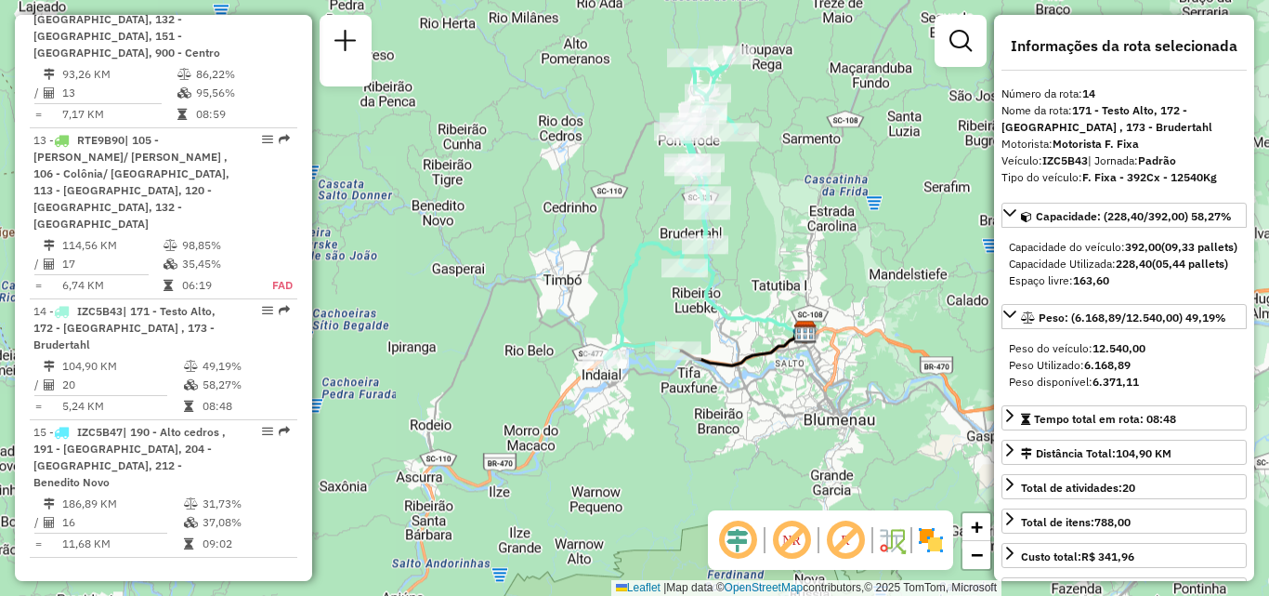
drag, startPoint x: 766, startPoint y: 397, endPoint x: 763, endPoint y: 376, distance: 20.6
click at [763, 376] on div "Janela de atendimento Grade de atendimento Capacidade Transportadoras Veículos …" at bounding box center [634, 298] width 1269 height 596
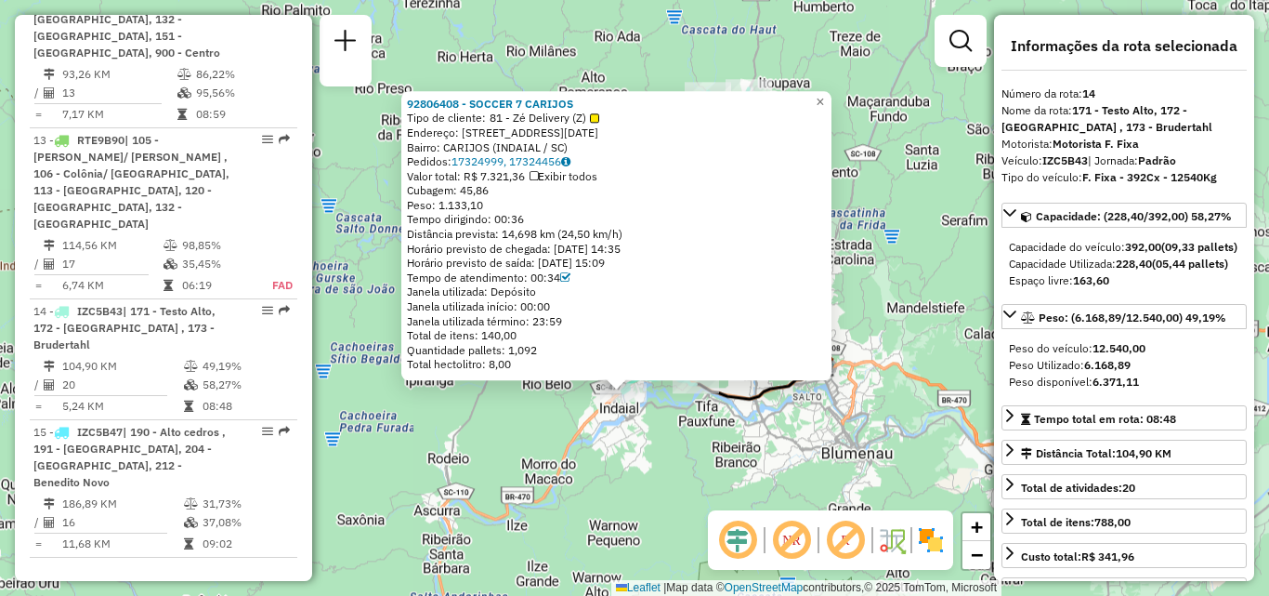
drag, startPoint x: 593, startPoint y: 380, endPoint x: 581, endPoint y: 477, distance: 97.4
click at [581, 477] on div "92806408 - SOCCER 7 CARIJOS Tipo de cliente: 81 - Zé Delivery (Z) Endereço: [ST…" at bounding box center [634, 298] width 1269 height 596
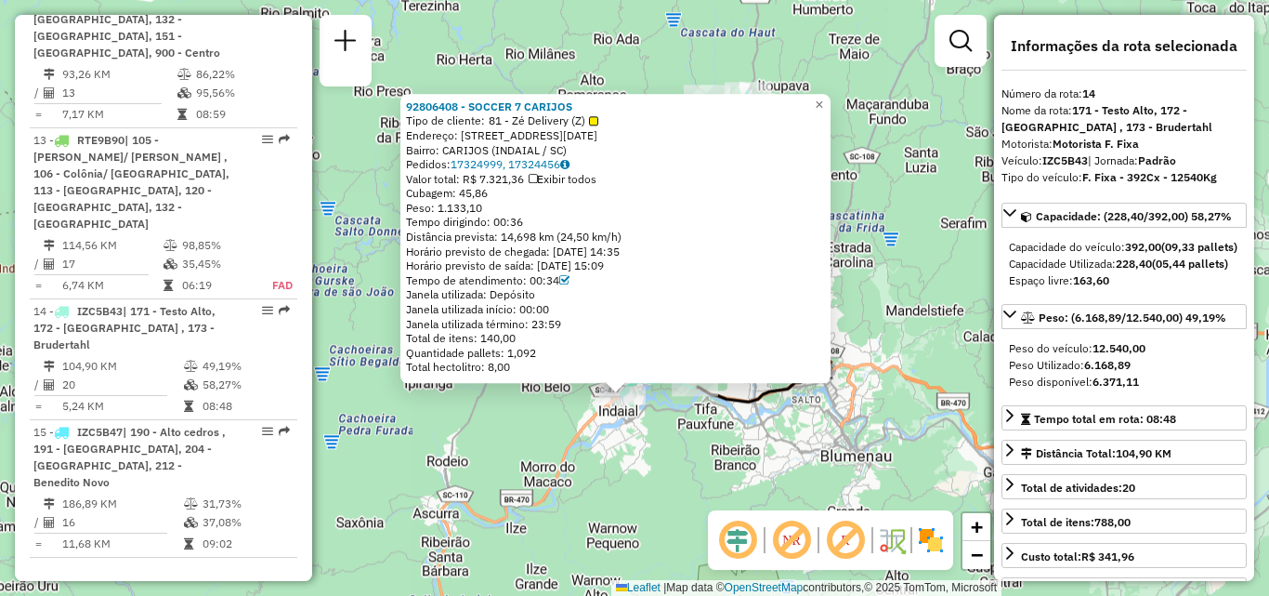
click at [642, 455] on div "92806408 - SOCCER 7 CARIJOS Tipo de cliente: 81 - Zé Delivery (Z) Endereço: [ST…" at bounding box center [634, 298] width 1269 height 596
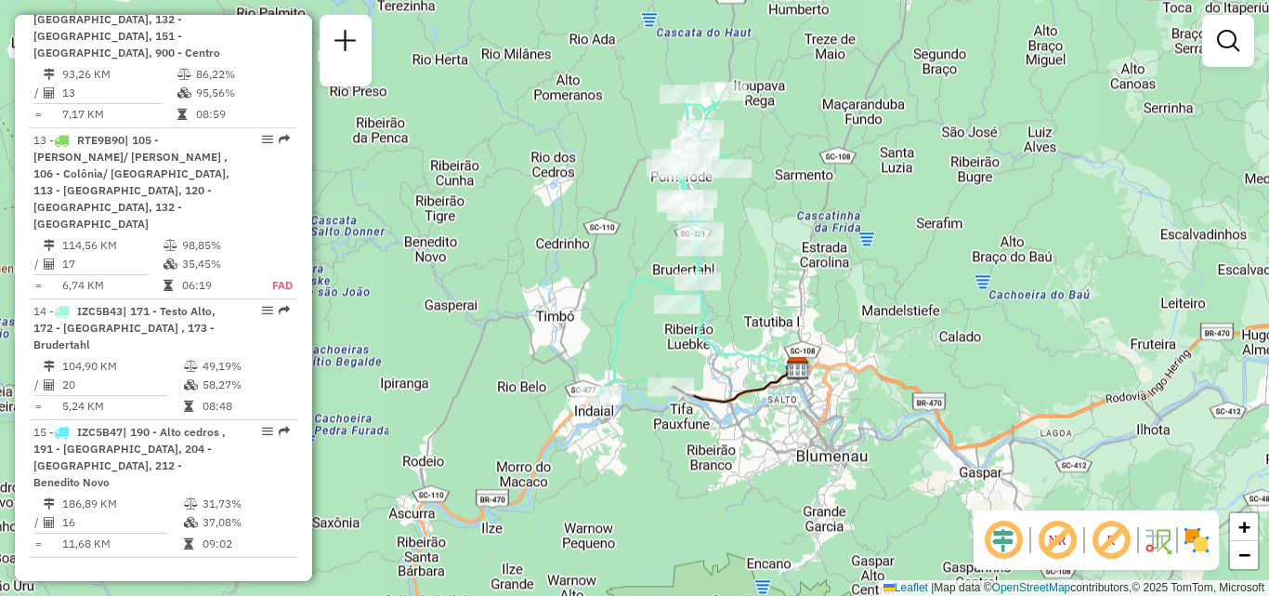
drag, startPoint x: 819, startPoint y: 280, endPoint x: 724, endPoint y: 264, distance: 97.0
click at [724, 264] on div "Janela de atendimento Grade de atendimento Capacidade Transportadoras Veículos …" at bounding box center [634, 298] width 1269 height 596
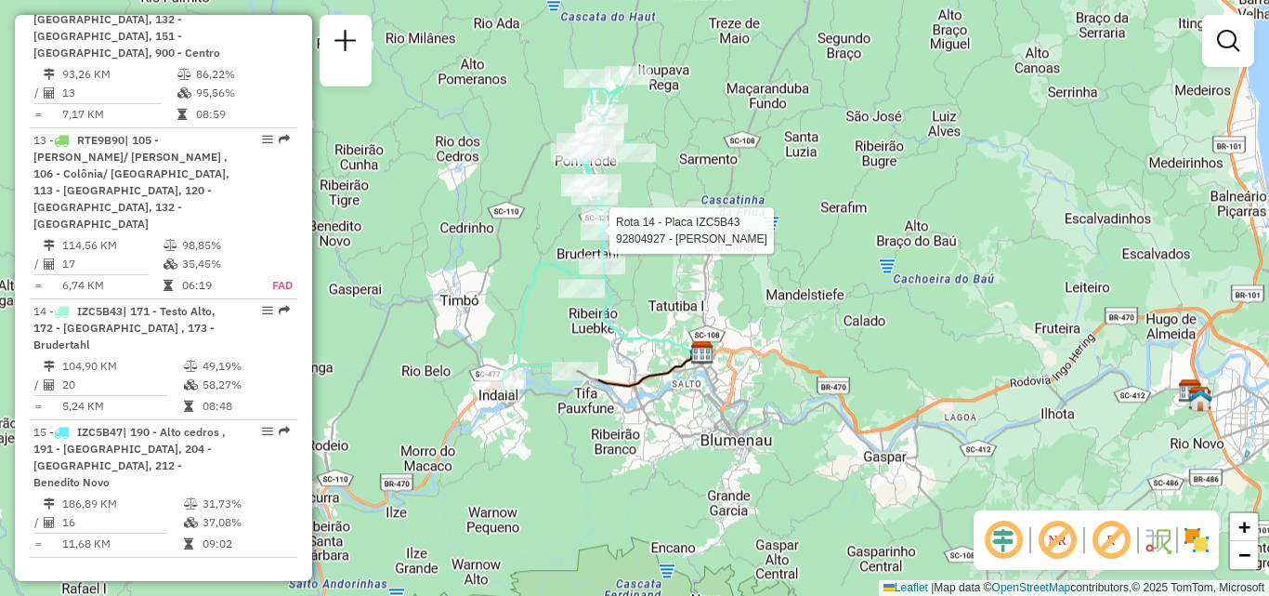
select select "**********"
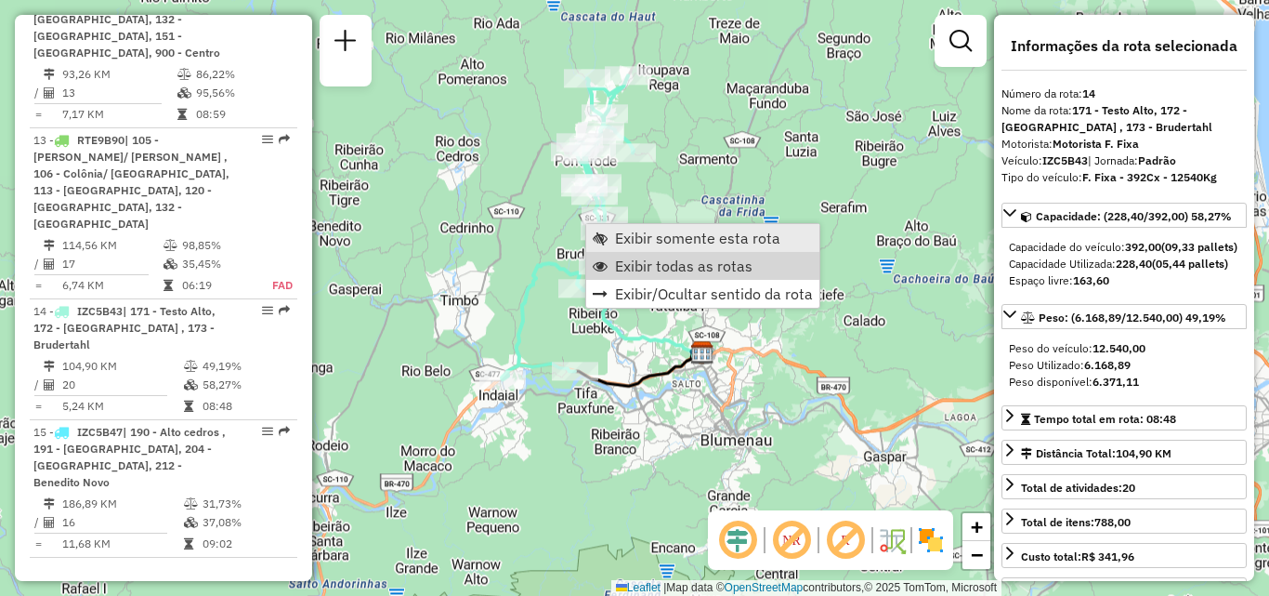
click at [670, 243] on span "Exibir somente esta rota" at bounding box center [697, 237] width 165 height 15
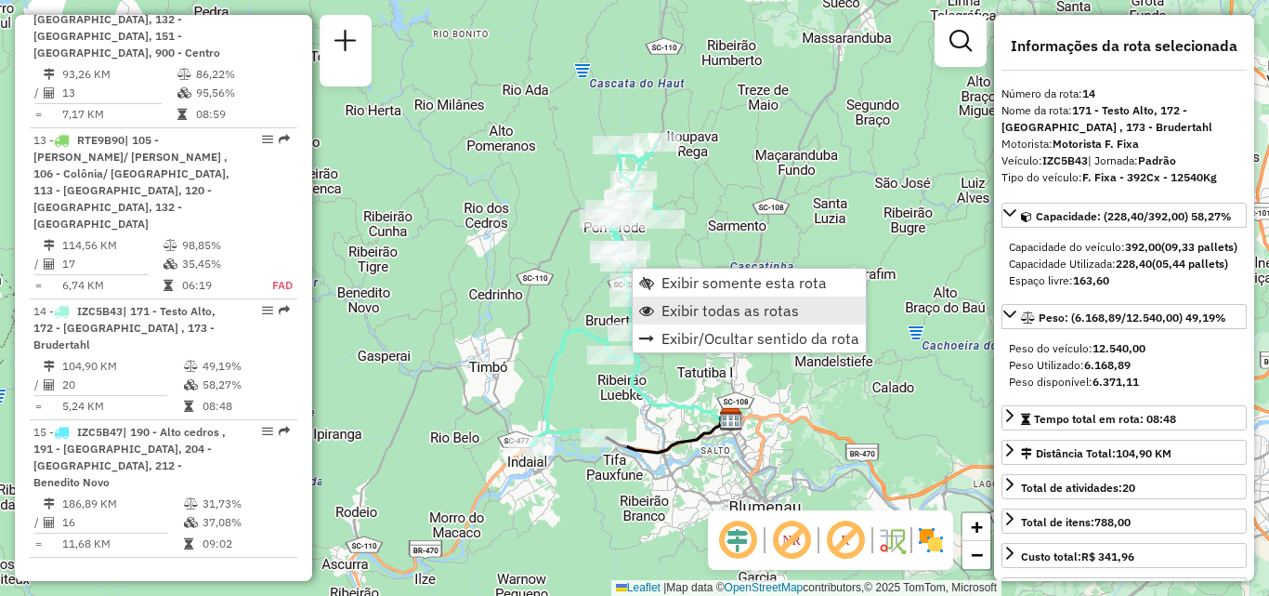
click at [676, 307] on span "Exibir todas as rotas" at bounding box center [731, 310] width 138 height 15
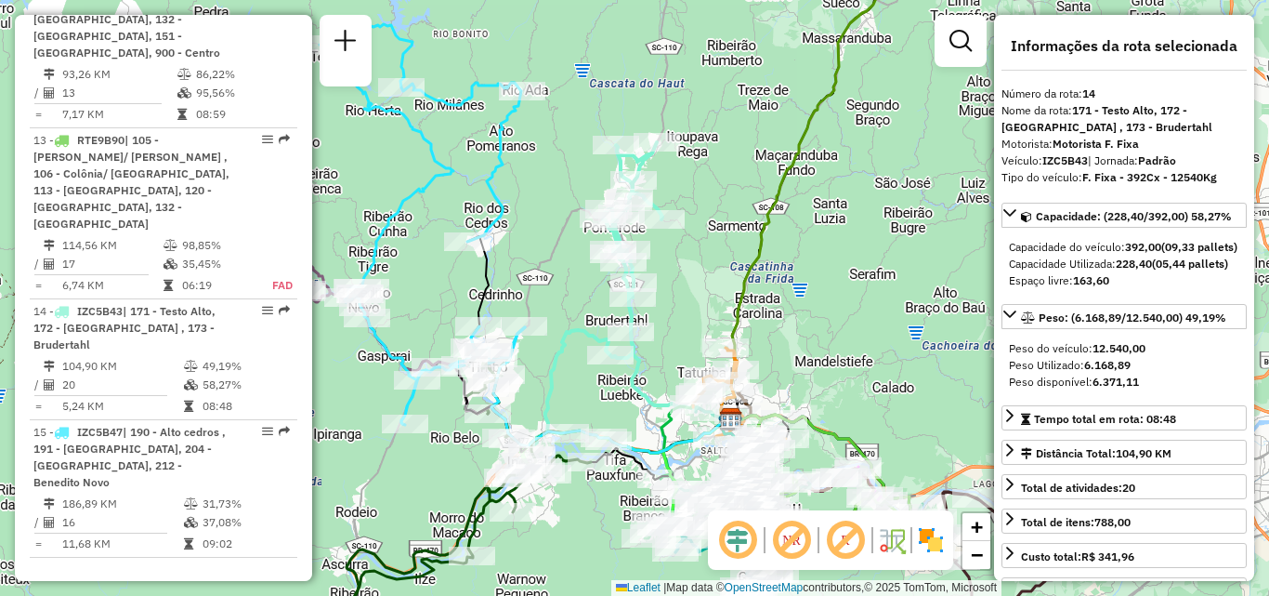
click at [809, 261] on div "Janela de atendimento Grade de atendimento Capacidade Transportadoras Veículos …" at bounding box center [634, 298] width 1269 height 596
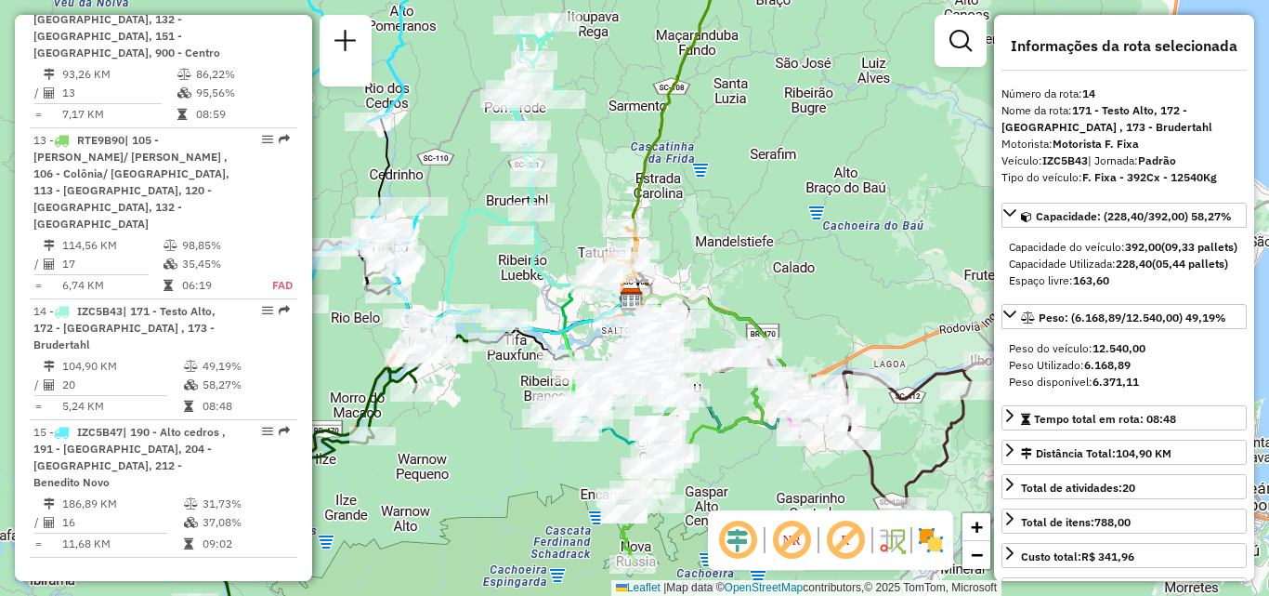
drag, startPoint x: 839, startPoint y: 320, endPoint x: 729, endPoint y: 240, distance: 135.7
click at [736, 243] on div "Janela de atendimento Grade de atendimento Capacidade Transportadoras Veículos …" at bounding box center [634, 298] width 1269 height 596
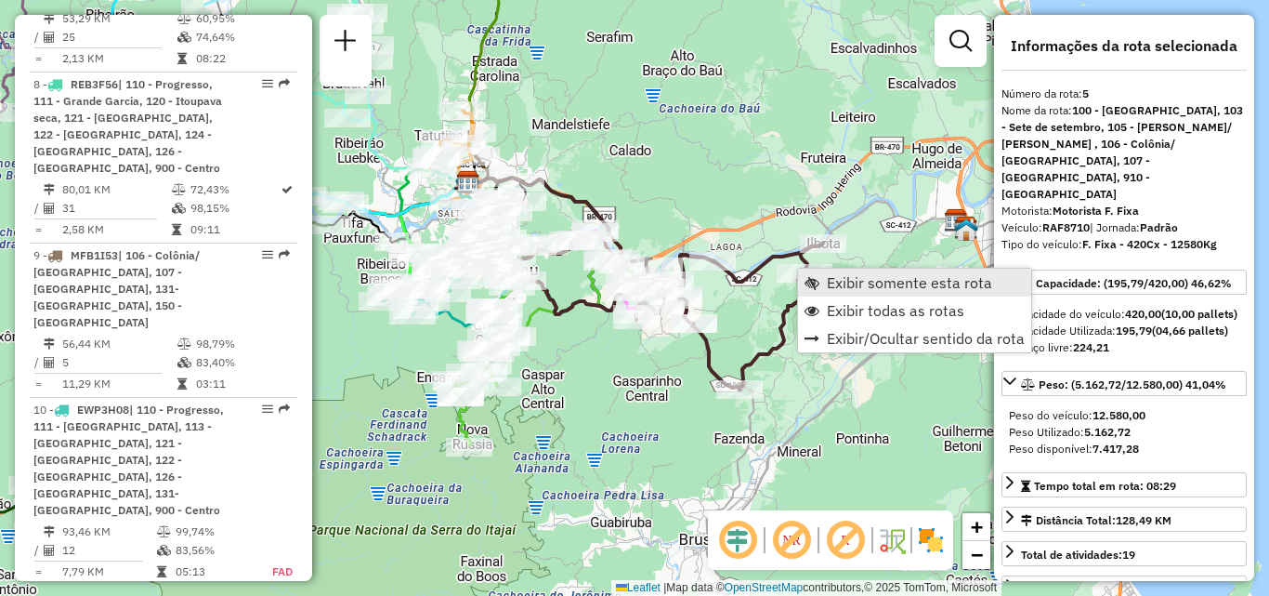
scroll to position [1228, 0]
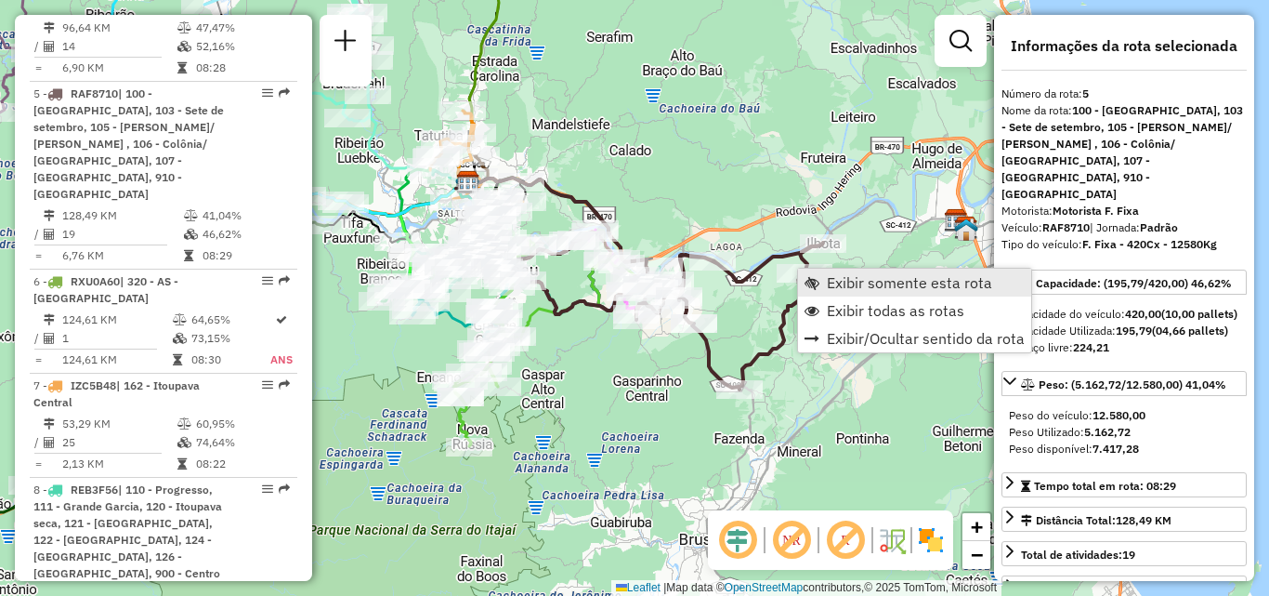
click at [853, 281] on span "Exibir somente esta rota" at bounding box center [909, 282] width 165 height 15
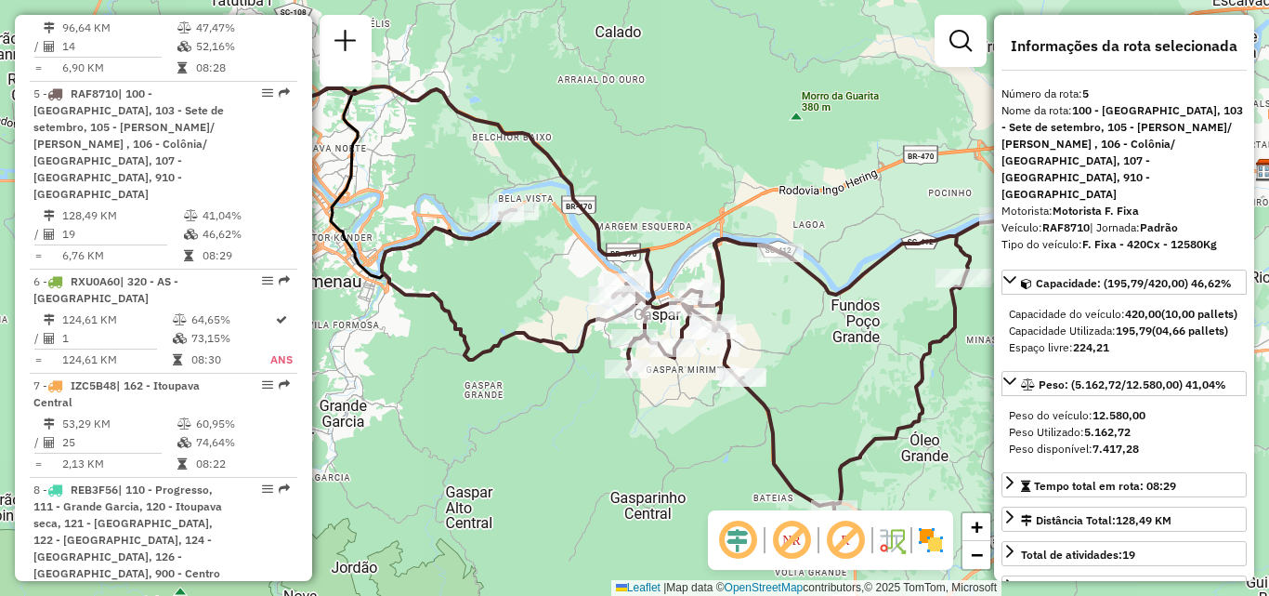
drag, startPoint x: 784, startPoint y: 363, endPoint x: 783, endPoint y: 331, distance: 32.5
click at [783, 334] on div "Janela de atendimento Grade de atendimento Capacidade Transportadoras Veículos …" at bounding box center [634, 298] width 1269 height 596
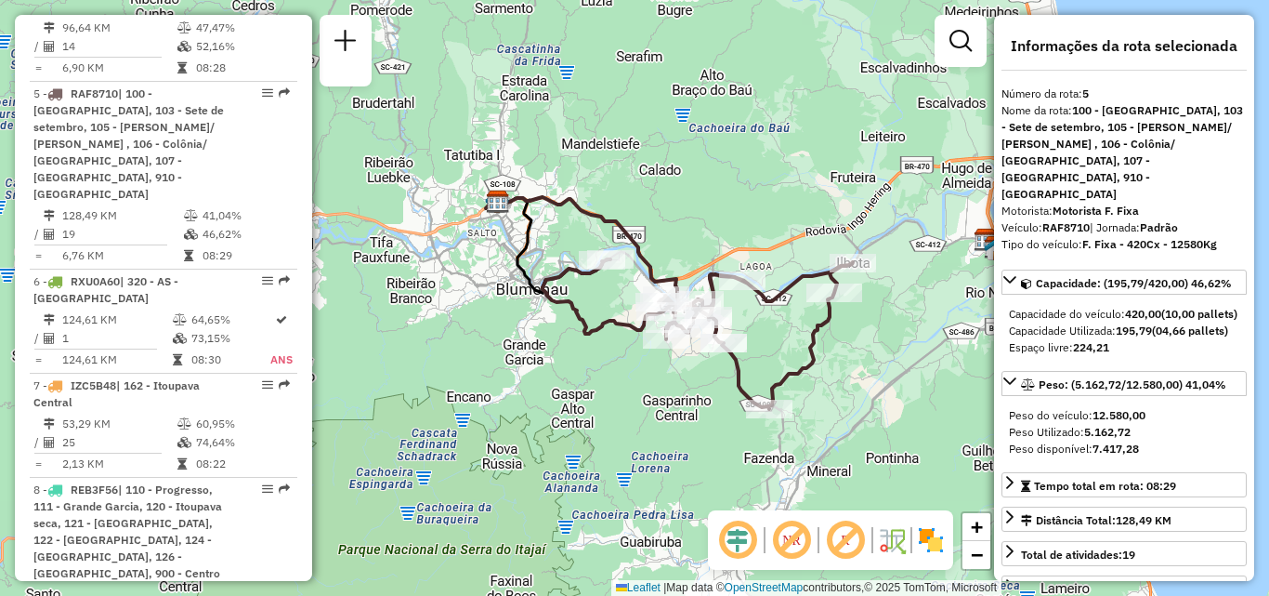
drag, startPoint x: 762, startPoint y: 317, endPoint x: 778, endPoint y: 340, distance: 28.1
click at [778, 340] on div "Janela de atendimento Grade de atendimento Capacidade Transportadoras Veículos …" at bounding box center [634, 298] width 1269 height 596
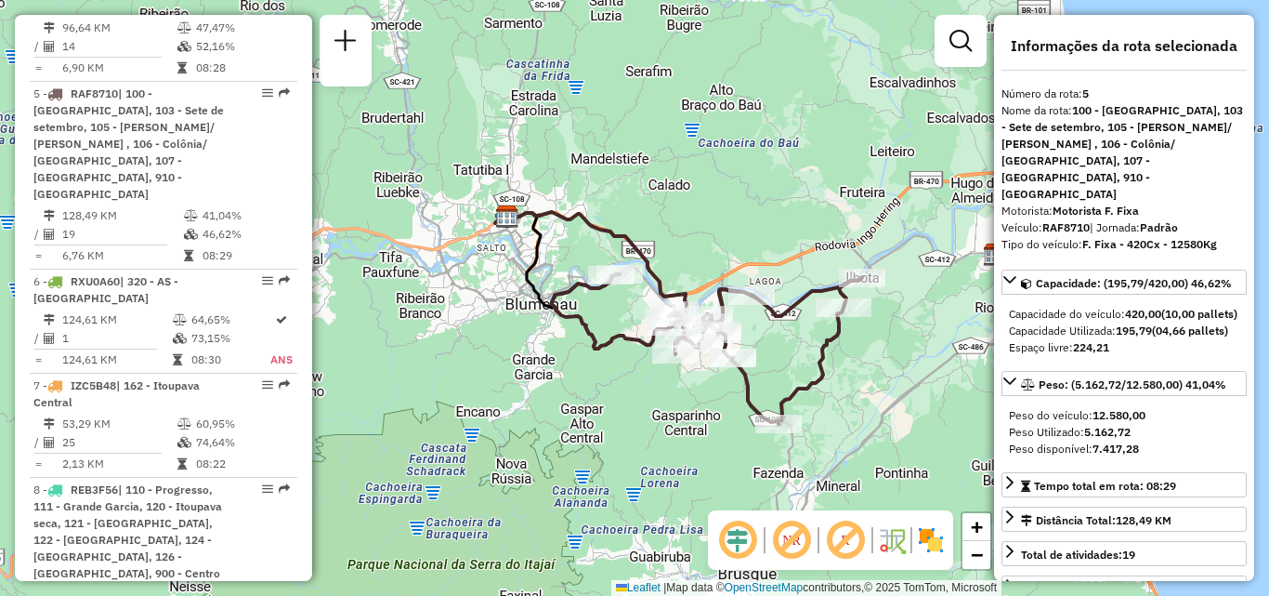
drag, startPoint x: 601, startPoint y: 285, endPoint x: 621, endPoint y: 309, distance: 31.1
click at [617, 284] on div at bounding box center [611, 275] width 46 height 19
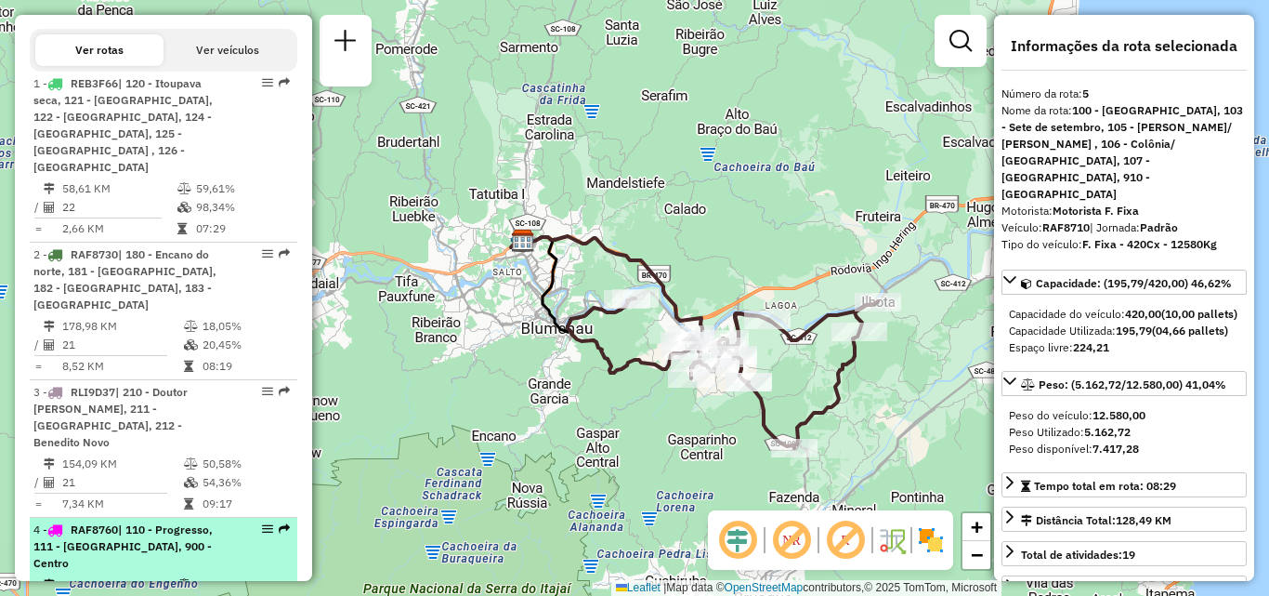
scroll to position [671, 0]
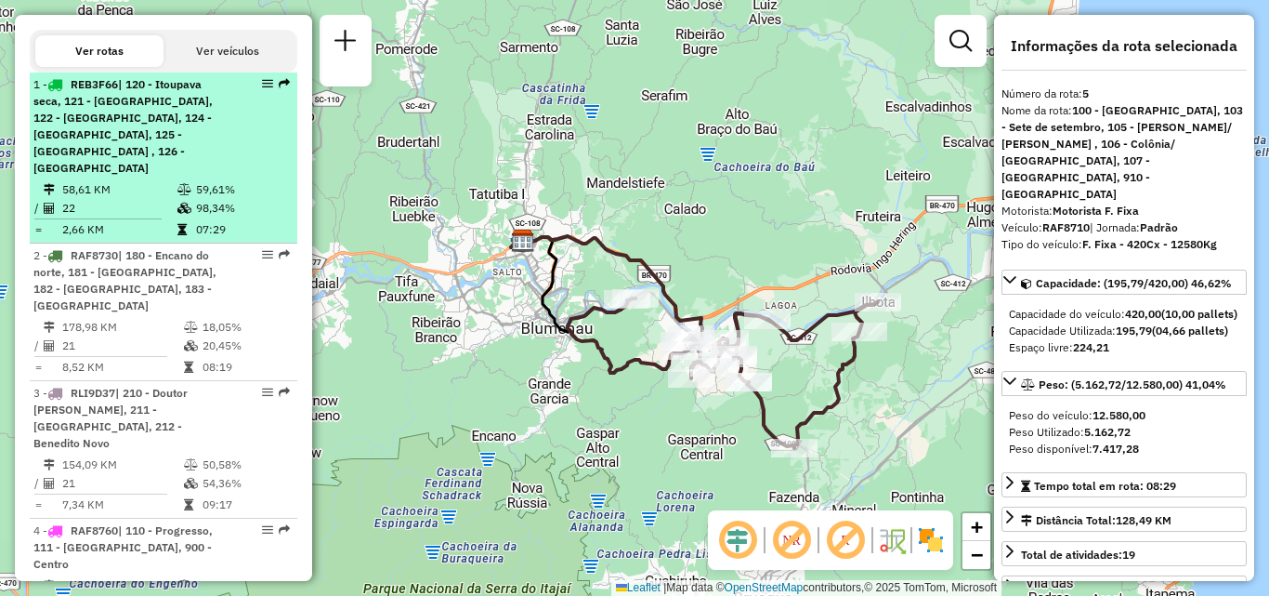
click at [113, 121] on span "| 120 - Itoupava seca, 121 - [GEOGRAPHIC_DATA], 122 - [GEOGRAPHIC_DATA], 124 - …" at bounding box center [122, 126] width 179 height 98
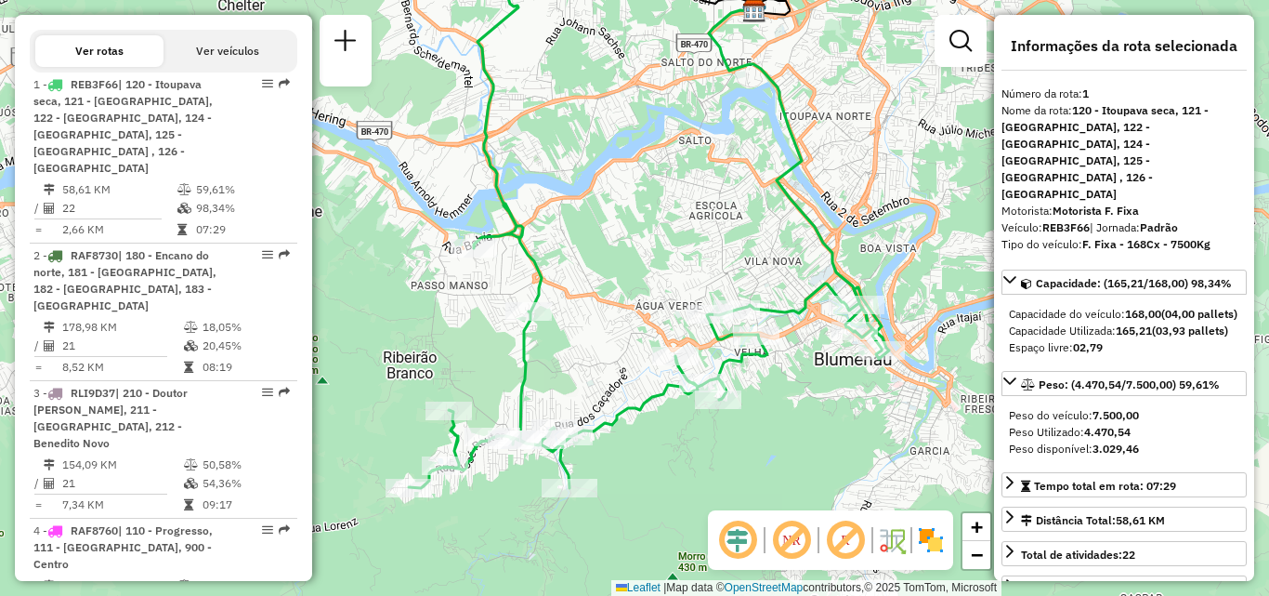
drag, startPoint x: 778, startPoint y: 280, endPoint x: 793, endPoint y: 201, distance: 80.4
click at [793, 201] on icon at bounding box center [791, 173] width 164 height 327
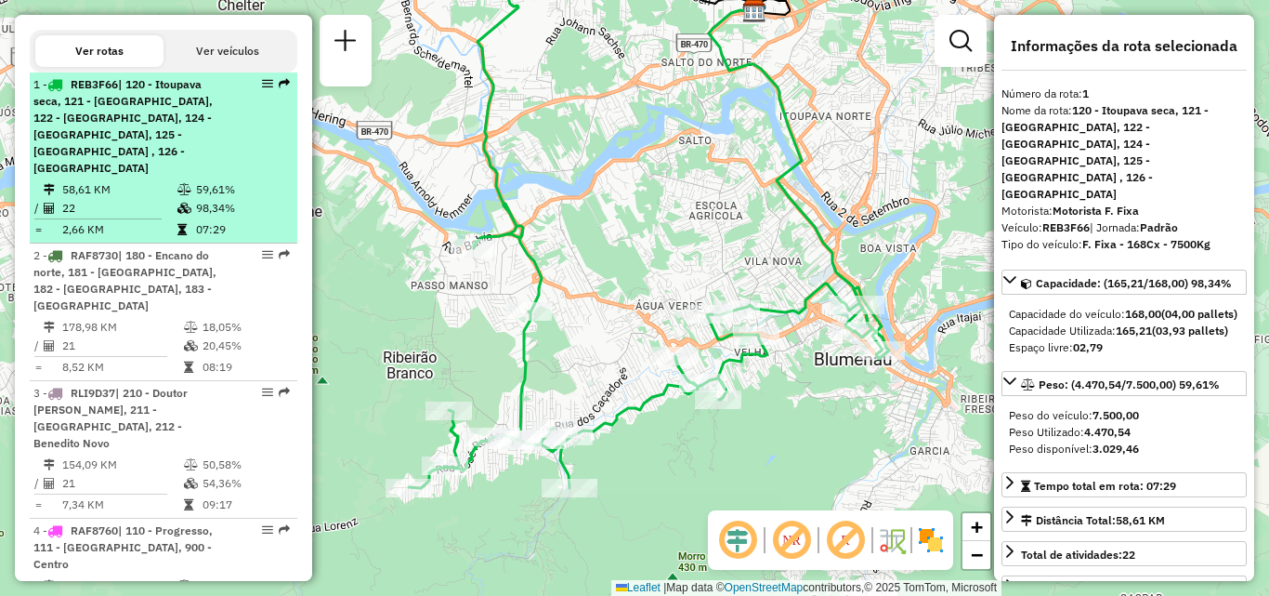
click at [202, 154] on div "1 - REB3F66 | 120 - Itoupava seca, 121 - [GEOGRAPHIC_DATA], 122 - Velha, 124 - …" at bounding box center [131, 126] width 197 height 100
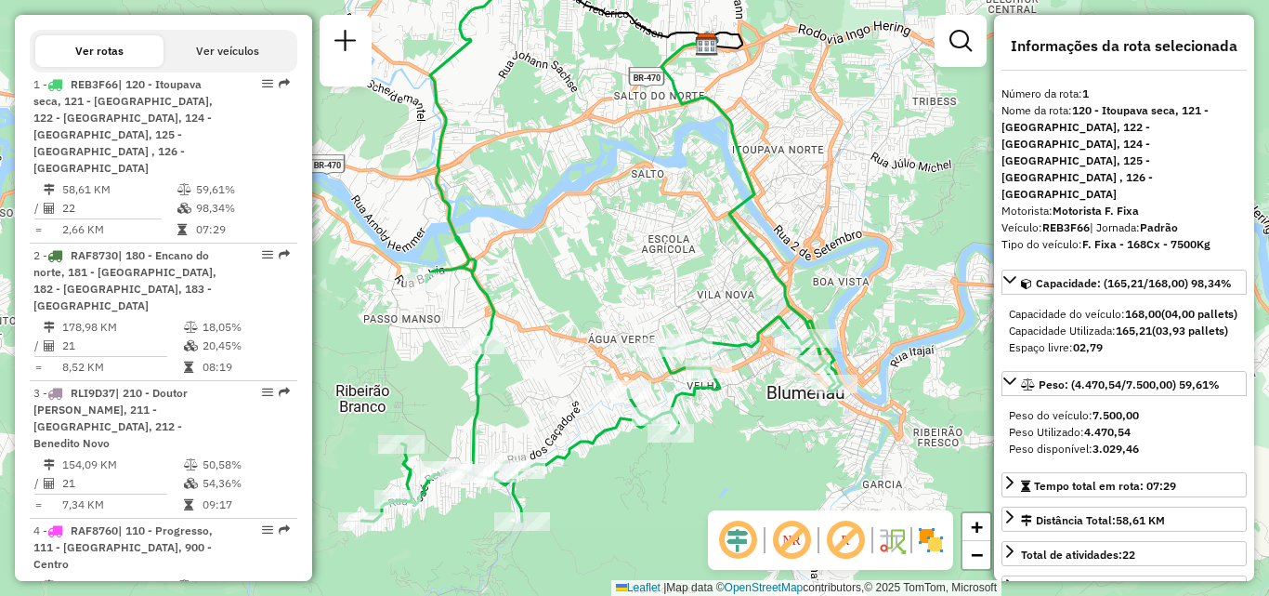
drag, startPoint x: 701, startPoint y: 308, endPoint x: 667, endPoint y: 263, distance: 56.5
click at [667, 263] on div "Janela de atendimento Grade de atendimento Capacidade Transportadoras Veículos …" at bounding box center [634, 298] width 1269 height 596
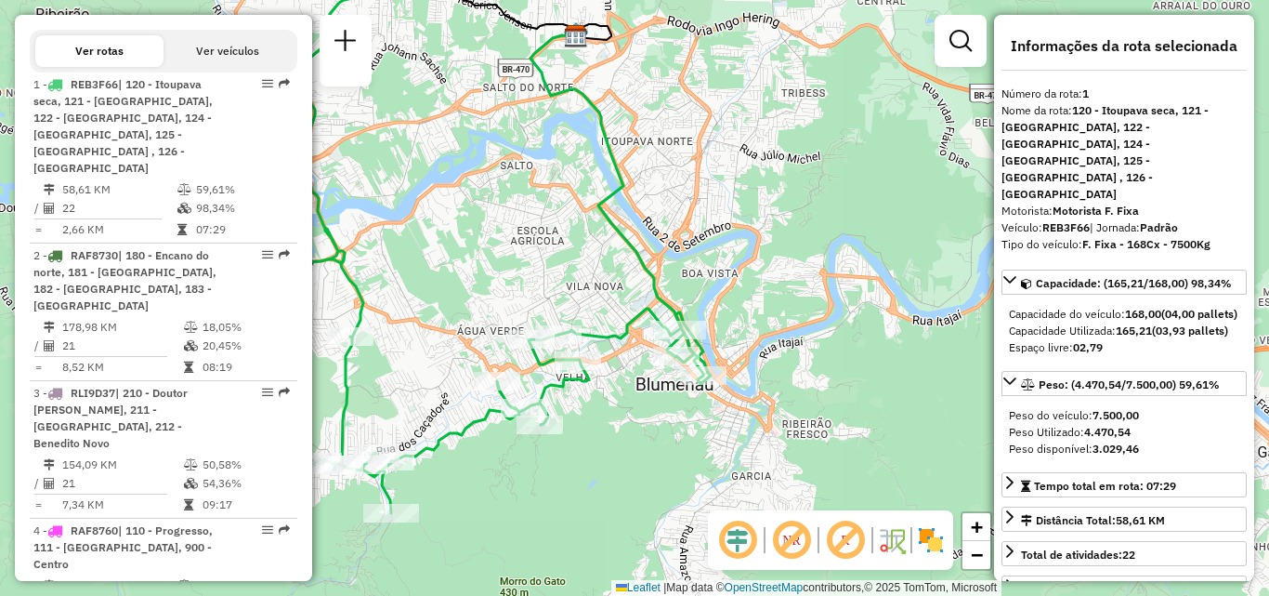
click at [591, 276] on div "Janela de atendimento Grade de atendimento Capacidade Transportadoras Veículos …" at bounding box center [634, 298] width 1269 height 596
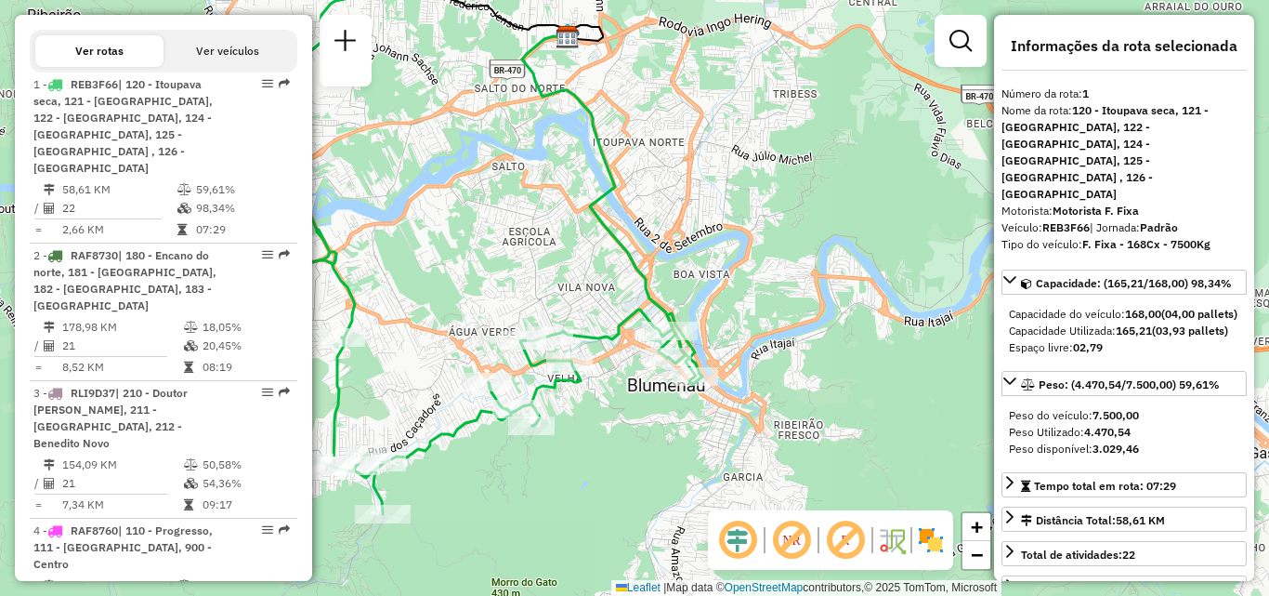
drag, startPoint x: 755, startPoint y: 303, endPoint x: 662, endPoint y: 294, distance: 93.4
click at [662, 294] on div "Janela de atendimento Grade de atendimento Capacidade Transportadoras Veículos …" at bounding box center [634, 298] width 1269 height 596
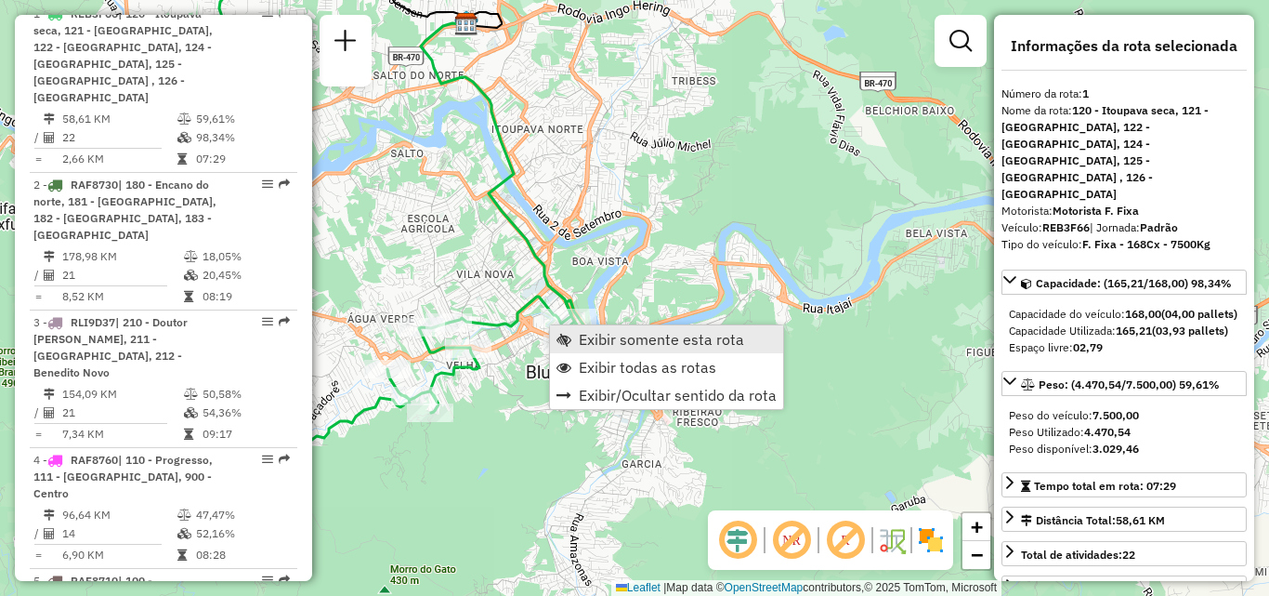
scroll to position [745, 0]
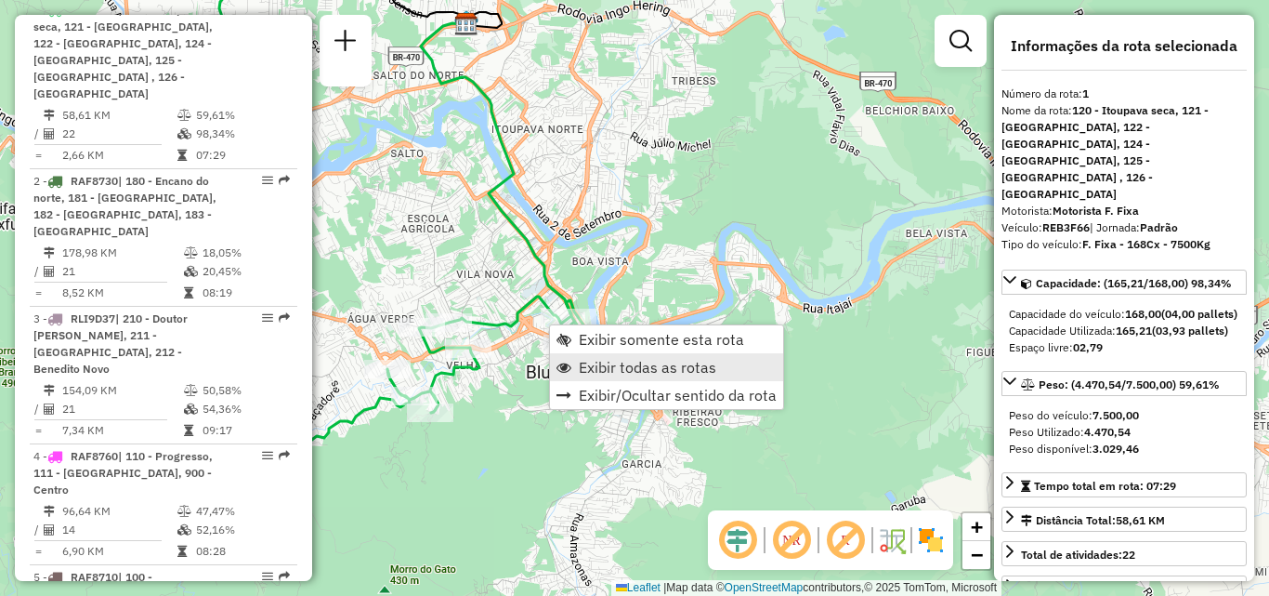
click at [648, 370] on span "Exibir todas as rotas" at bounding box center [648, 367] width 138 height 15
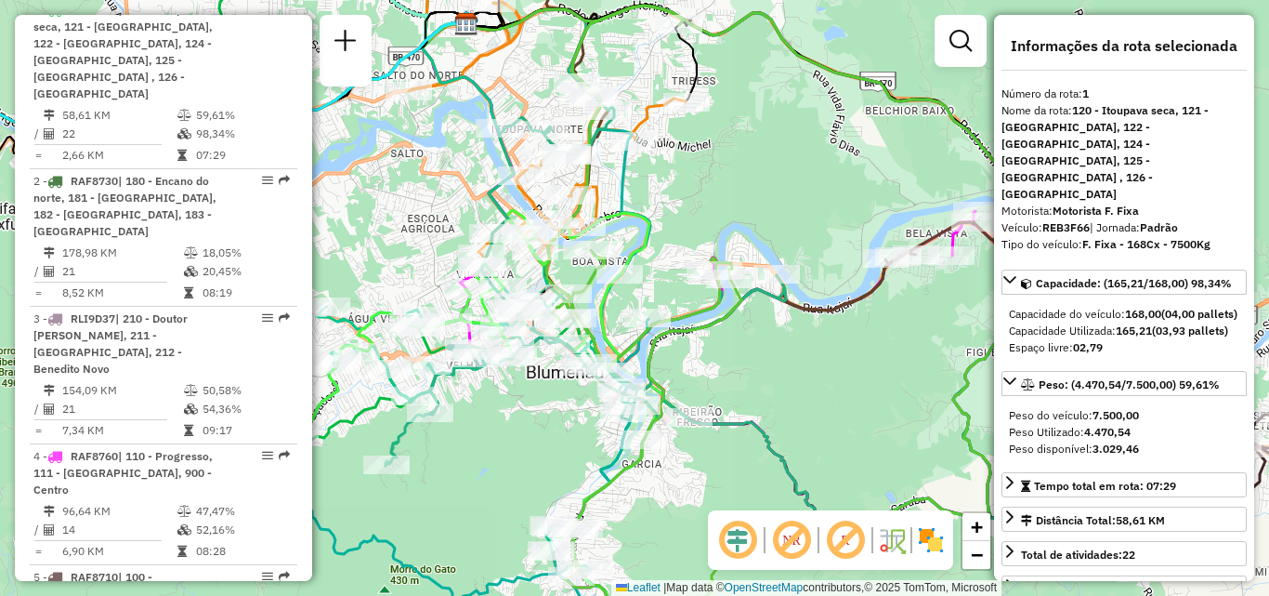
drag, startPoint x: 834, startPoint y: 384, endPoint x: 541, endPoint y: 351, distance: 295.4
click at [546, 351] on div "Janela de atendimento Grade de atendimento Capacidade Transportadoras Veículos …" at bounding box center [634, 298] width 1269 height 596
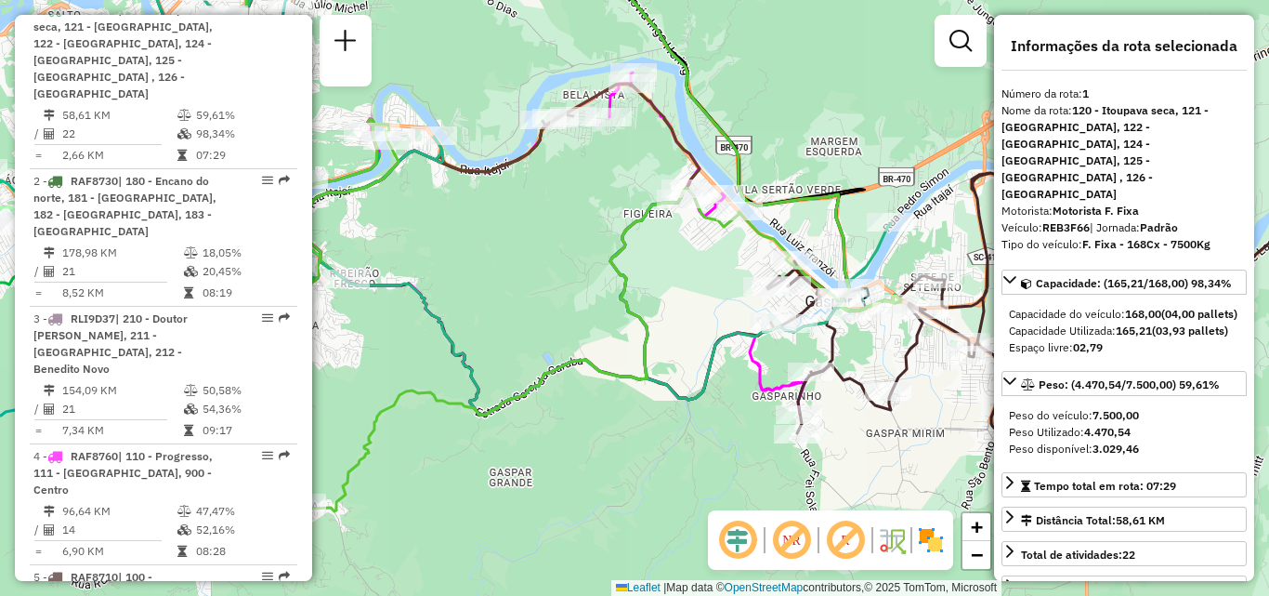
drag, startPoint x: 651, startPoint y: 374, endPoint x: 563, endPoint y: 240, distance: 161.1
click at [569, 240] on icon at bounding box center [552, 208] width 699 height 683
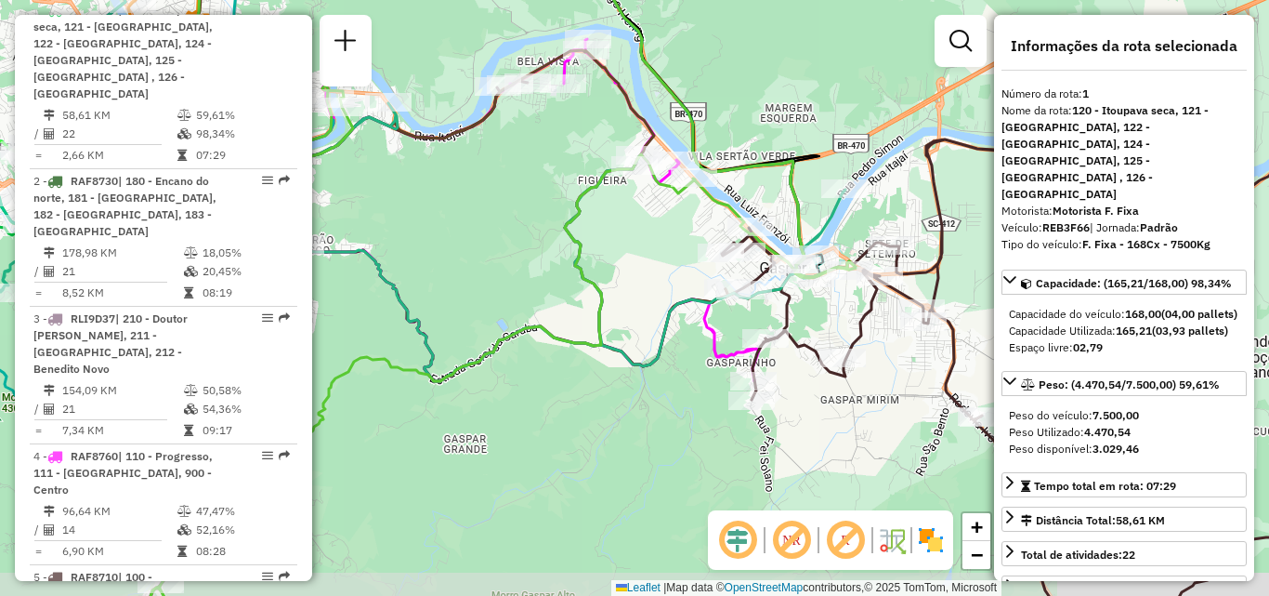
drag, startPoint x: 622, startPoint y: 312, endPoint x: 513, endPoint y: 286, distance: 111.8
click at [524, 288] on div "Janela de atendimento Grade de atendimento Capacidade Transportadoras Veículos …" at bounding box center [634, 298] width 1269 height 596
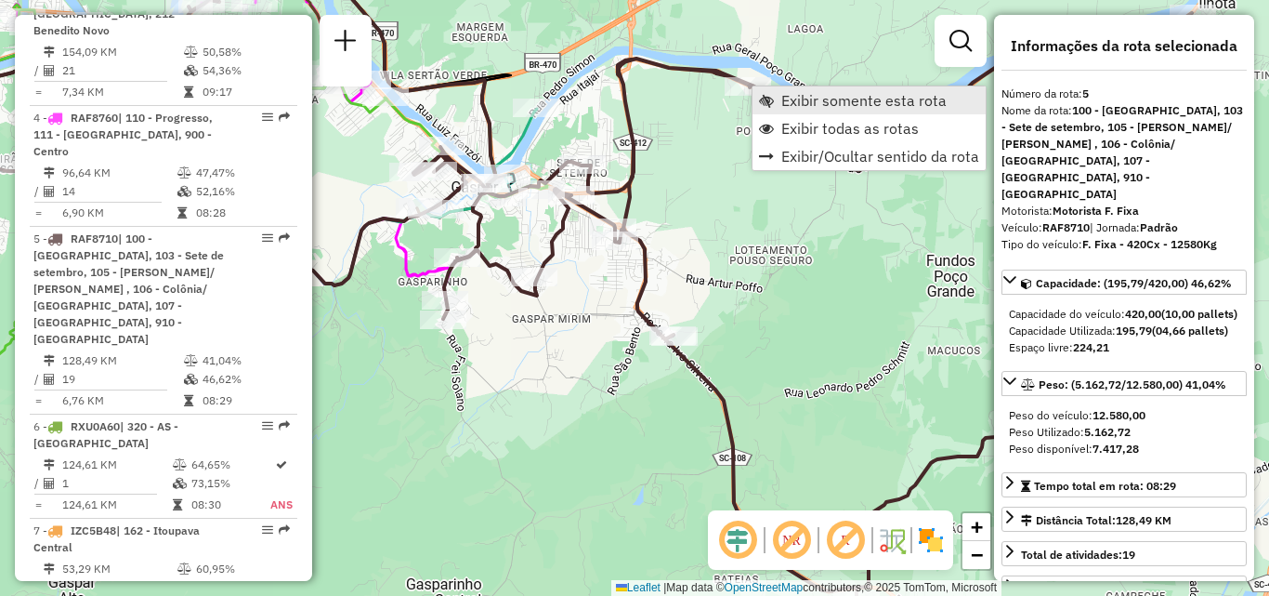
scroll to position [1228, 0]
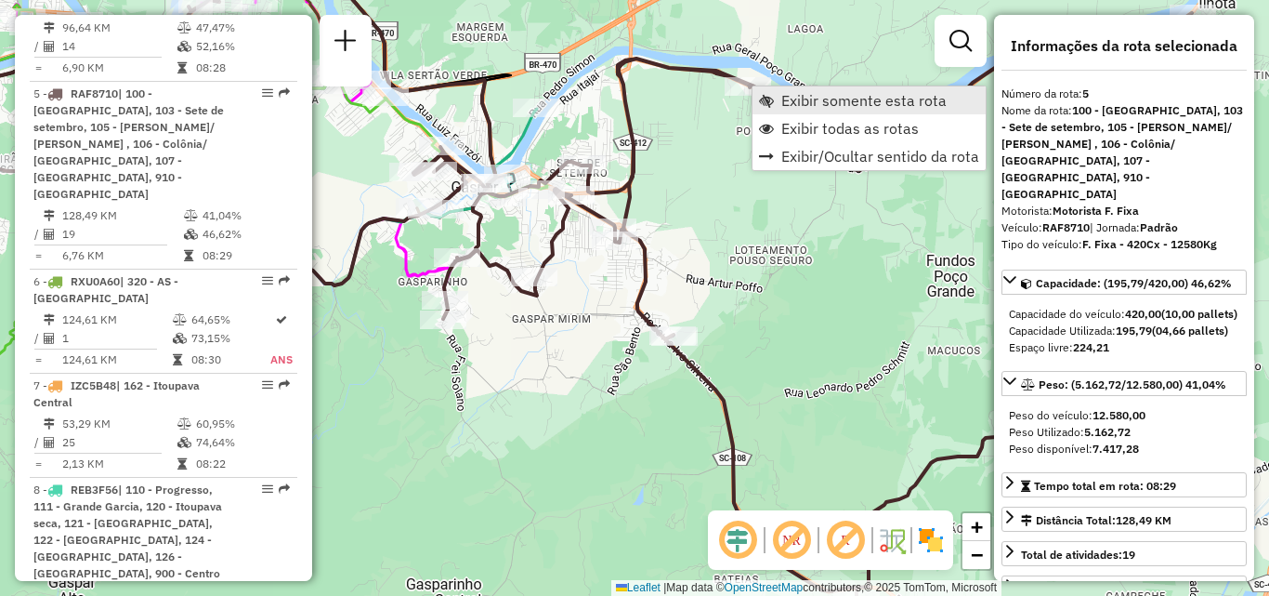
click at [816, 106] on span "Exibir somente esta rota" at bounding box center [863, 100] width 165 height 15
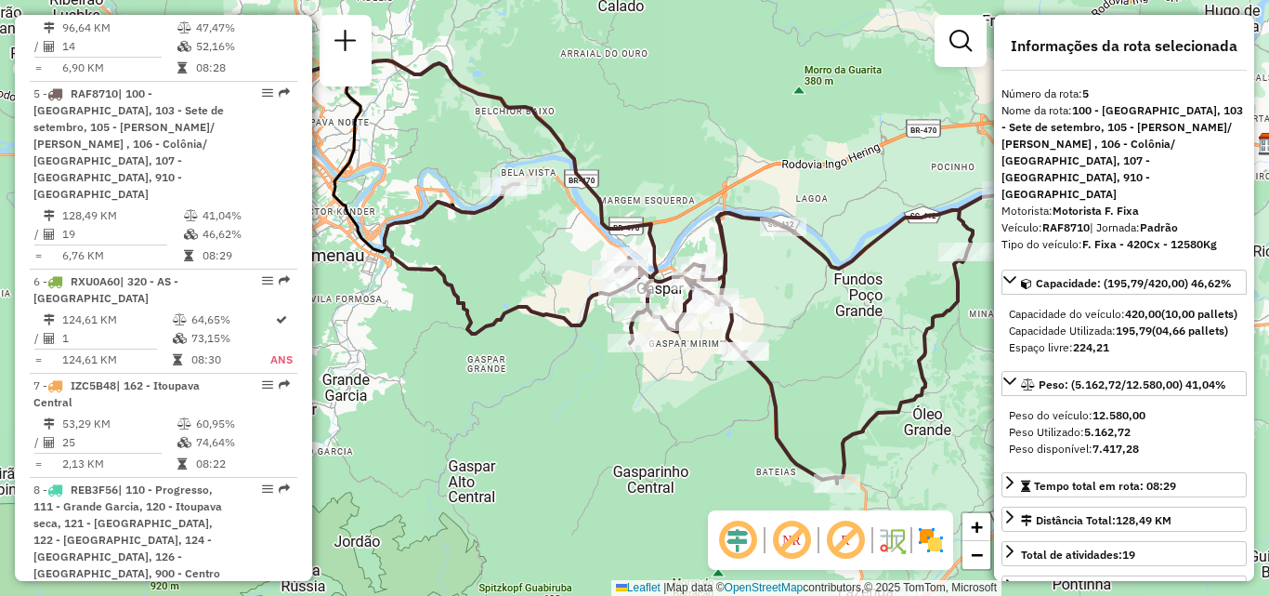
drag, startPoint x: 854, startPoint y: 355, endPoint x: 841, endPoint y: 274, distance: 81.9
click at [841, 274] on div "Janela de atendimento Grade de atendimento Capacidade Transportadoras Veículos …" at bounding box center [634, 298] width 1269 height 596
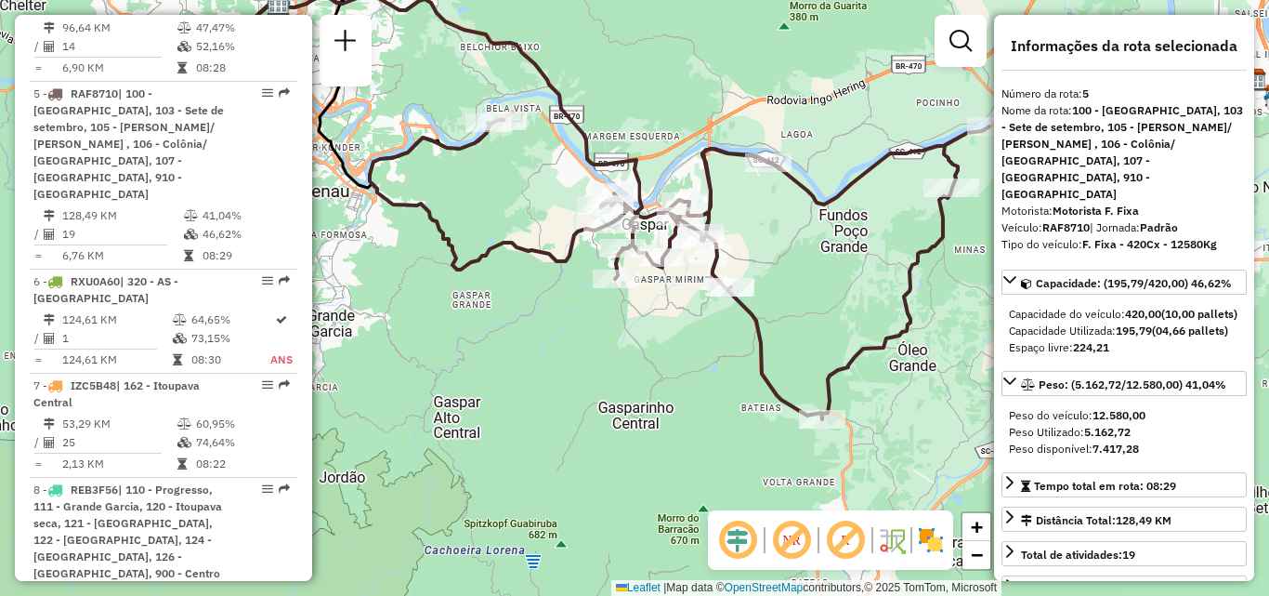
drag, startPoint x: 574, startPoint y: 410, endPoint x: 526, endPoint y: 386, distance: 54.0
click at [527, 399] on div "Janela de atendimento Grade de atendimento Capacidade Transportadoras Veículos …" at bounding box center [634, 298] width 1269 height 596
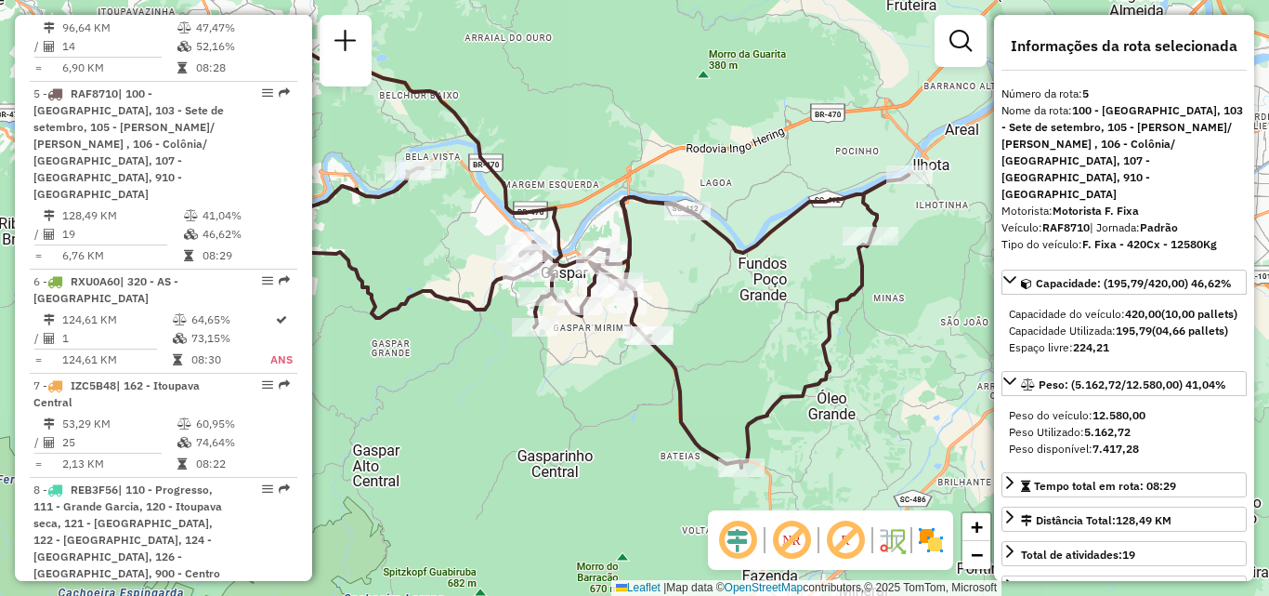
drag, startPoint x: 778, startPoint y: 260, endPoint x: 744, endPoint y: 320, distance: 68.2
click at [744, 320] on div "Janela de atendimento Grade de atendimento Capacidade Transportadoras Veículos …" at bounding box center [634, 298] width 1269 height 596
